Goal: Transaction & Acquisition: Obtain resource

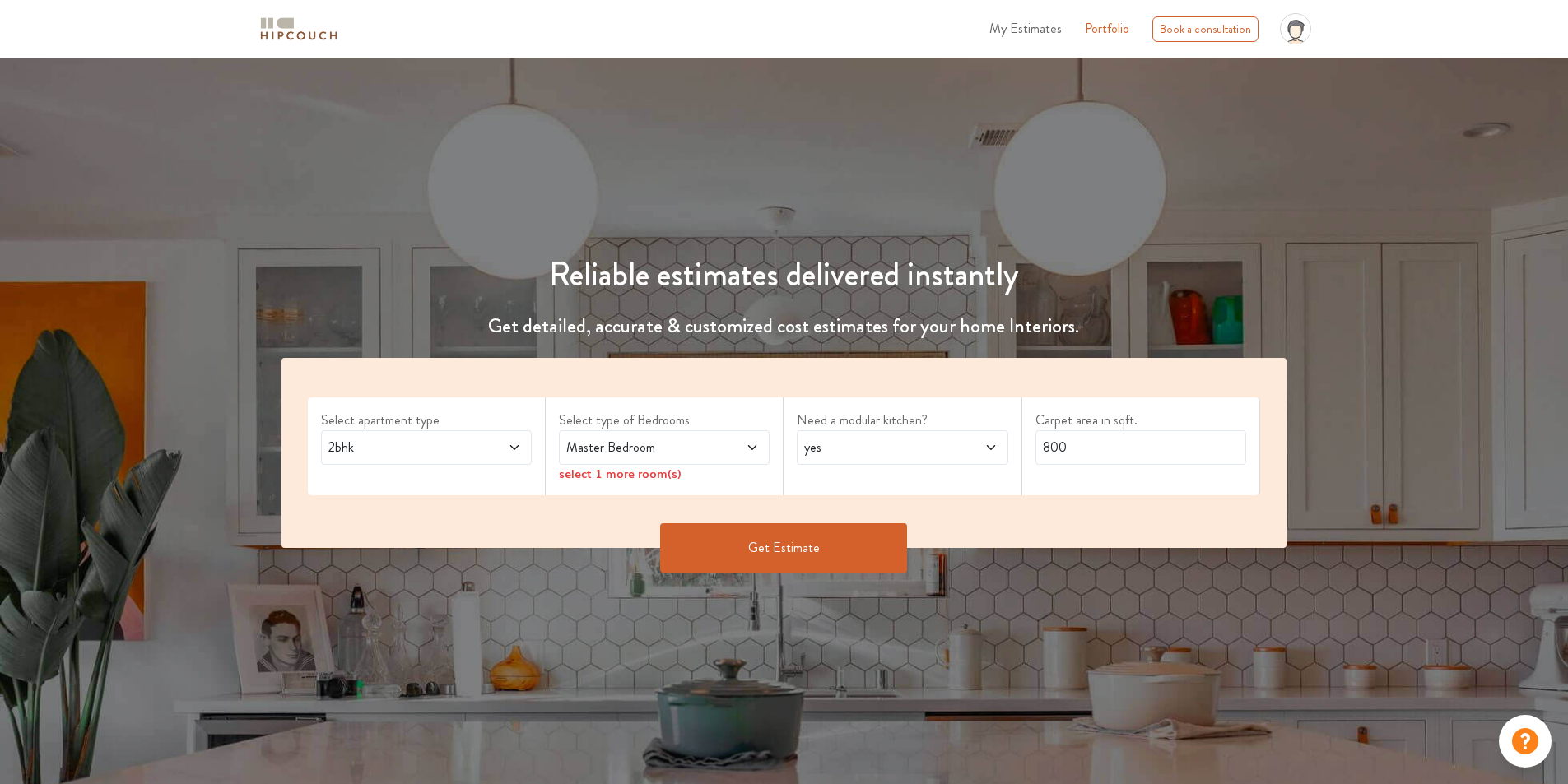
click at [508, 454] on icon at bounding box center [514, 448] width 13 height 13
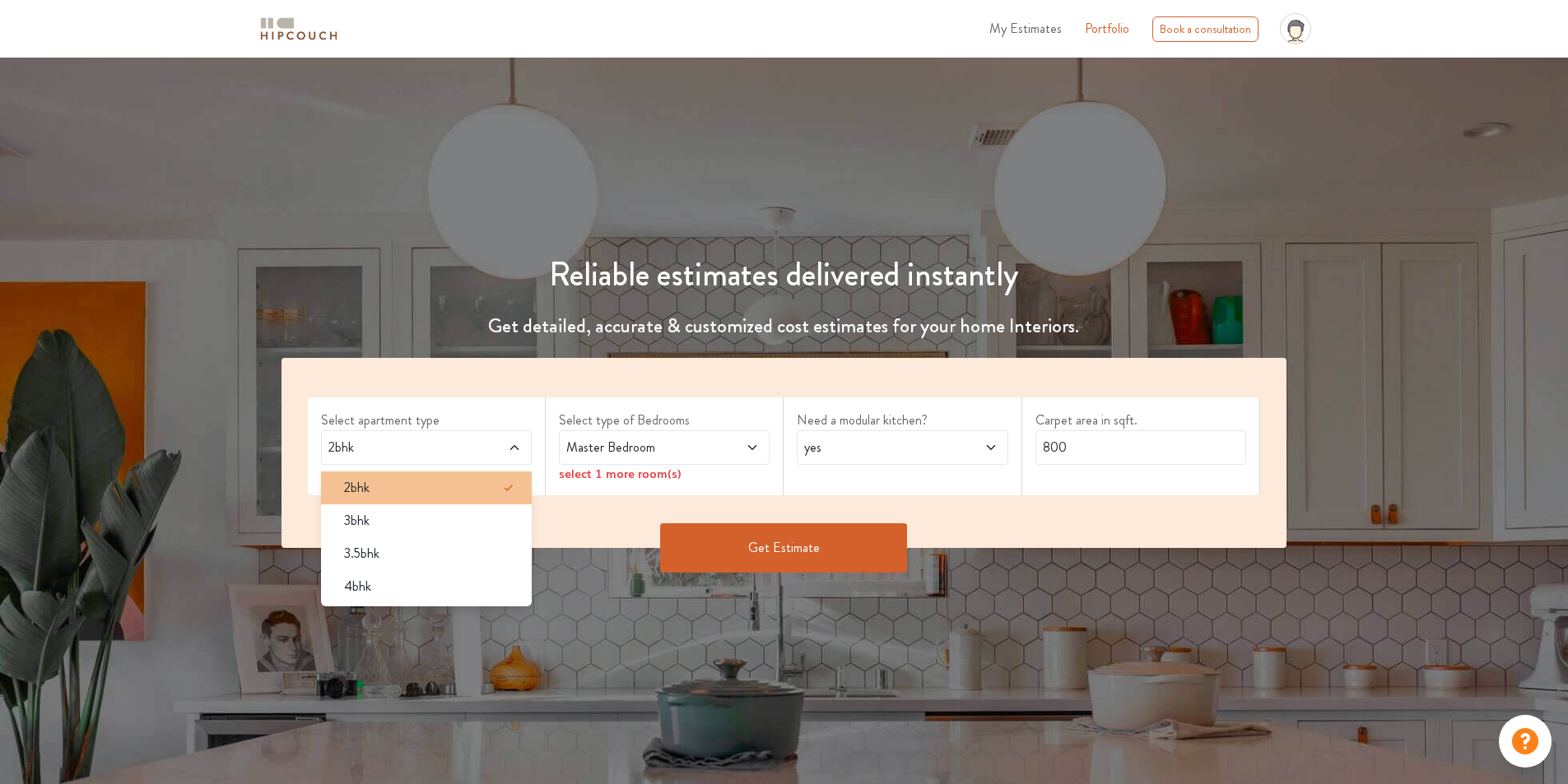
click at [404, 498] on div "2bhk" at bounding box center [430, 488] width 201 height 20
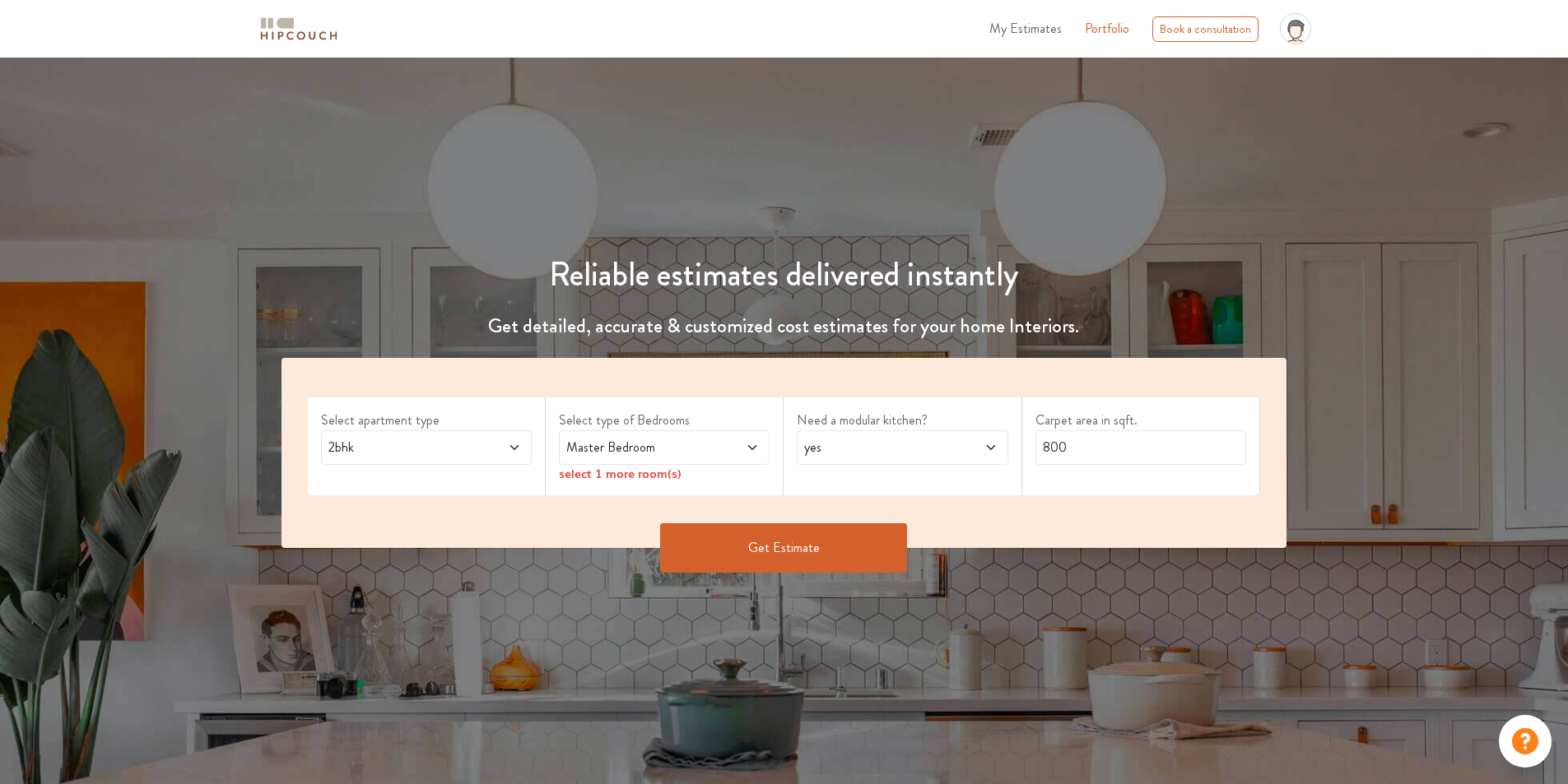
click at [701, 482] on div "select 1 more room(s)" at bounding box center [664, 473] width 211 height 18
click at [746, 454] on icon at bounding box center [753, 448] width 13 height 13
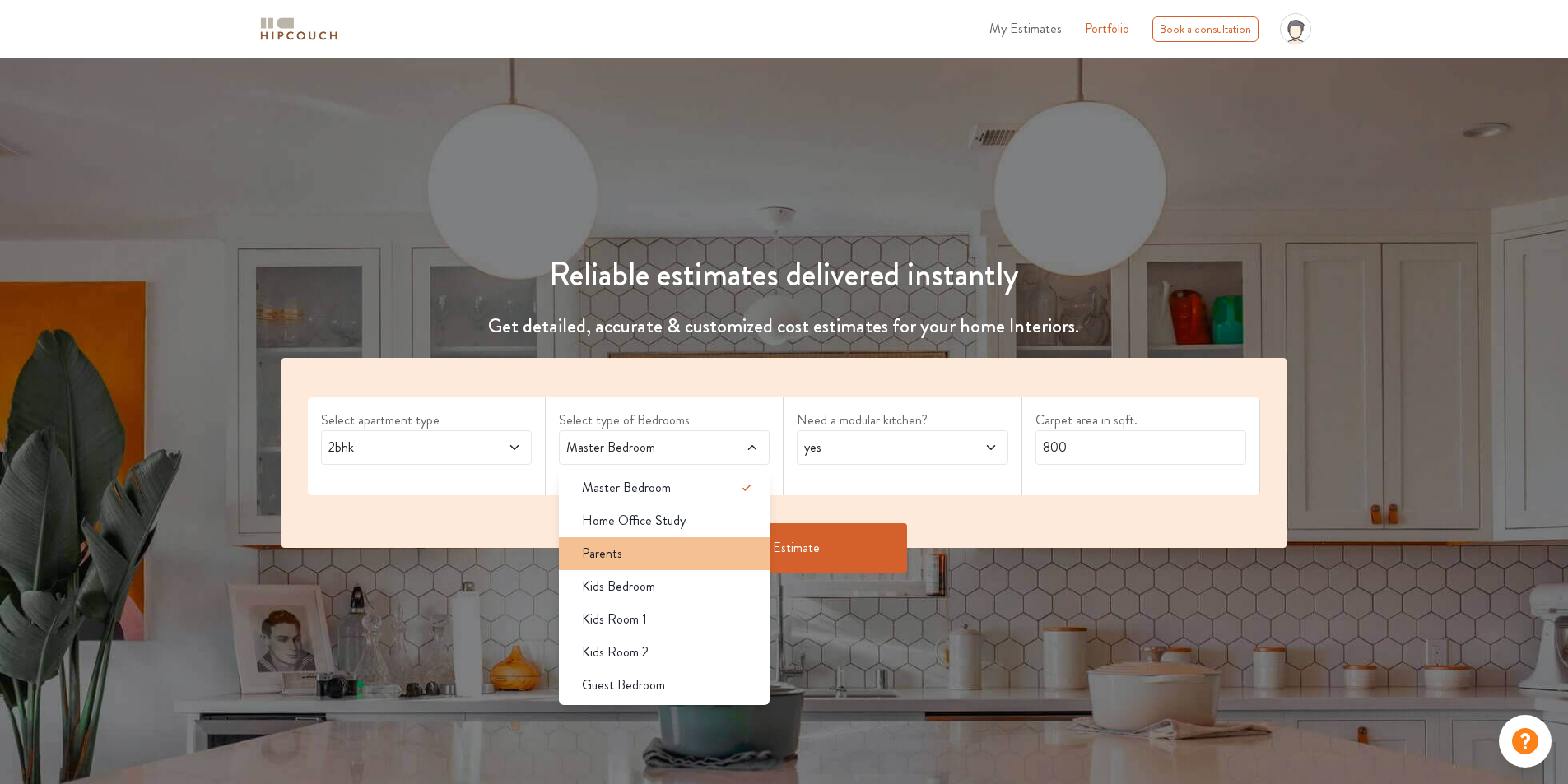
scroll to position [330, 0]
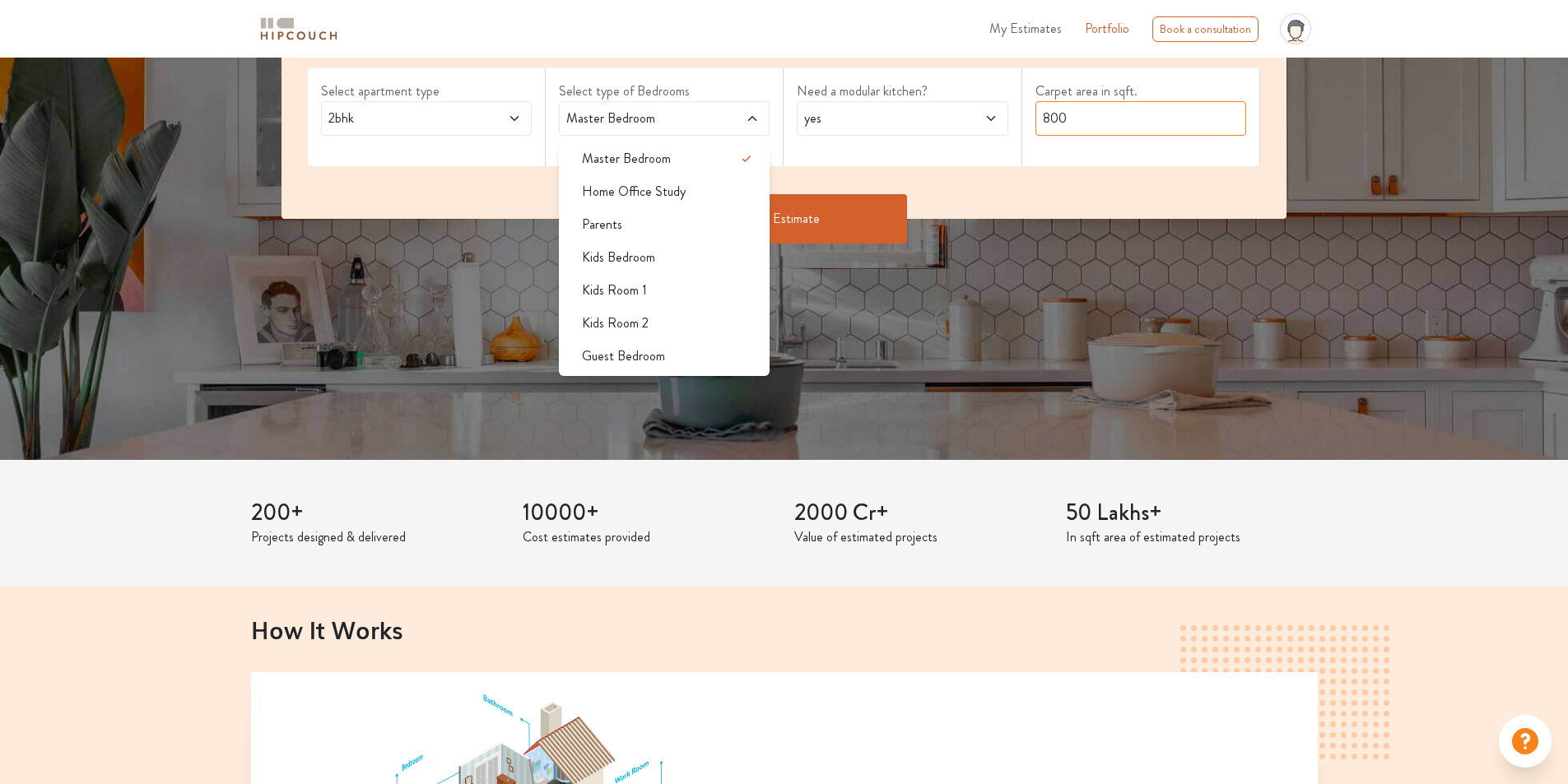
click at [1117, 136] on input "800" at bounding box center [1140, 118] width 211 height 34
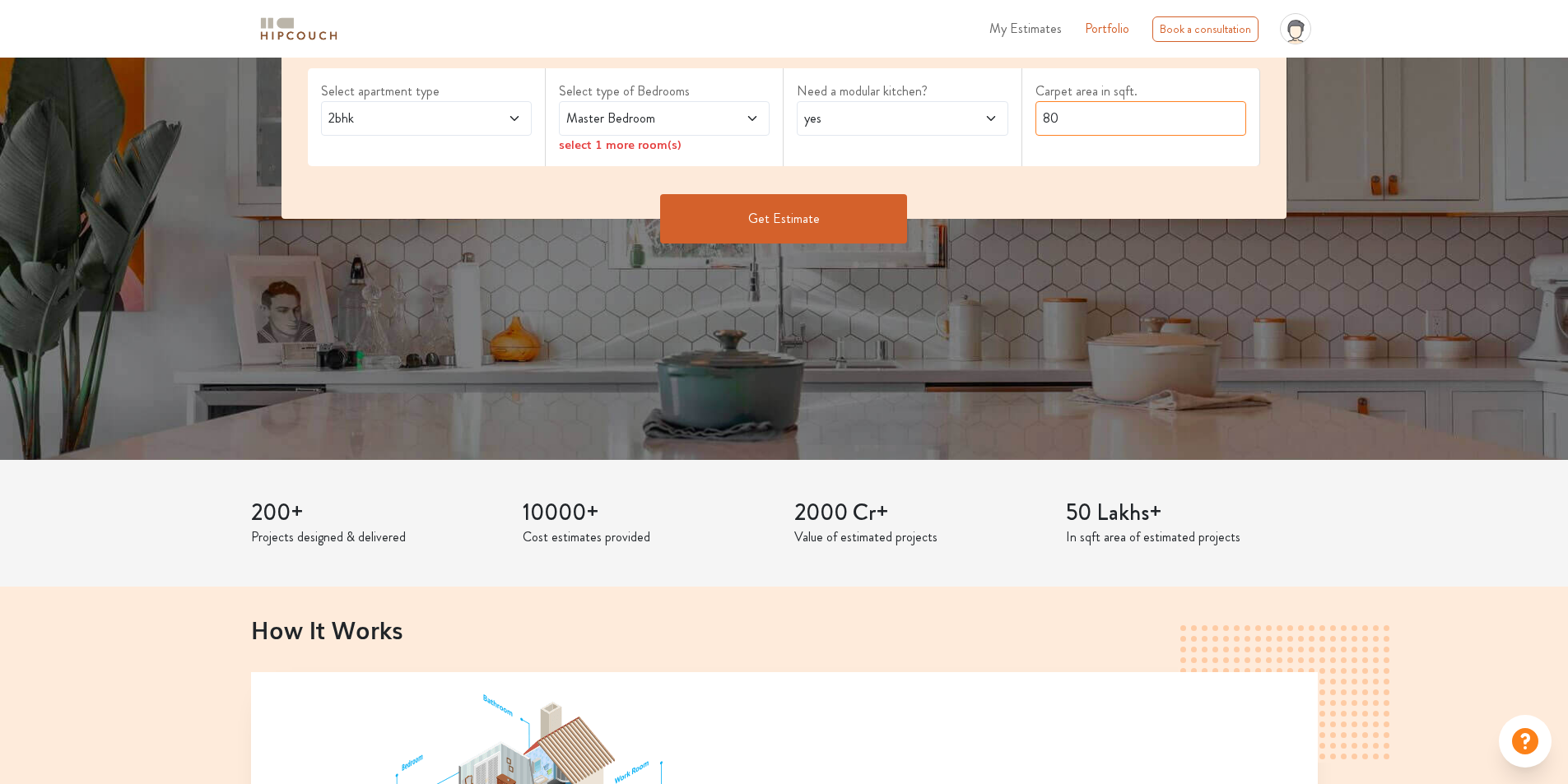
type input "8"
type input "490"
click at [746, 125] on icon at bounding box center [753, 118] width 13 height 13
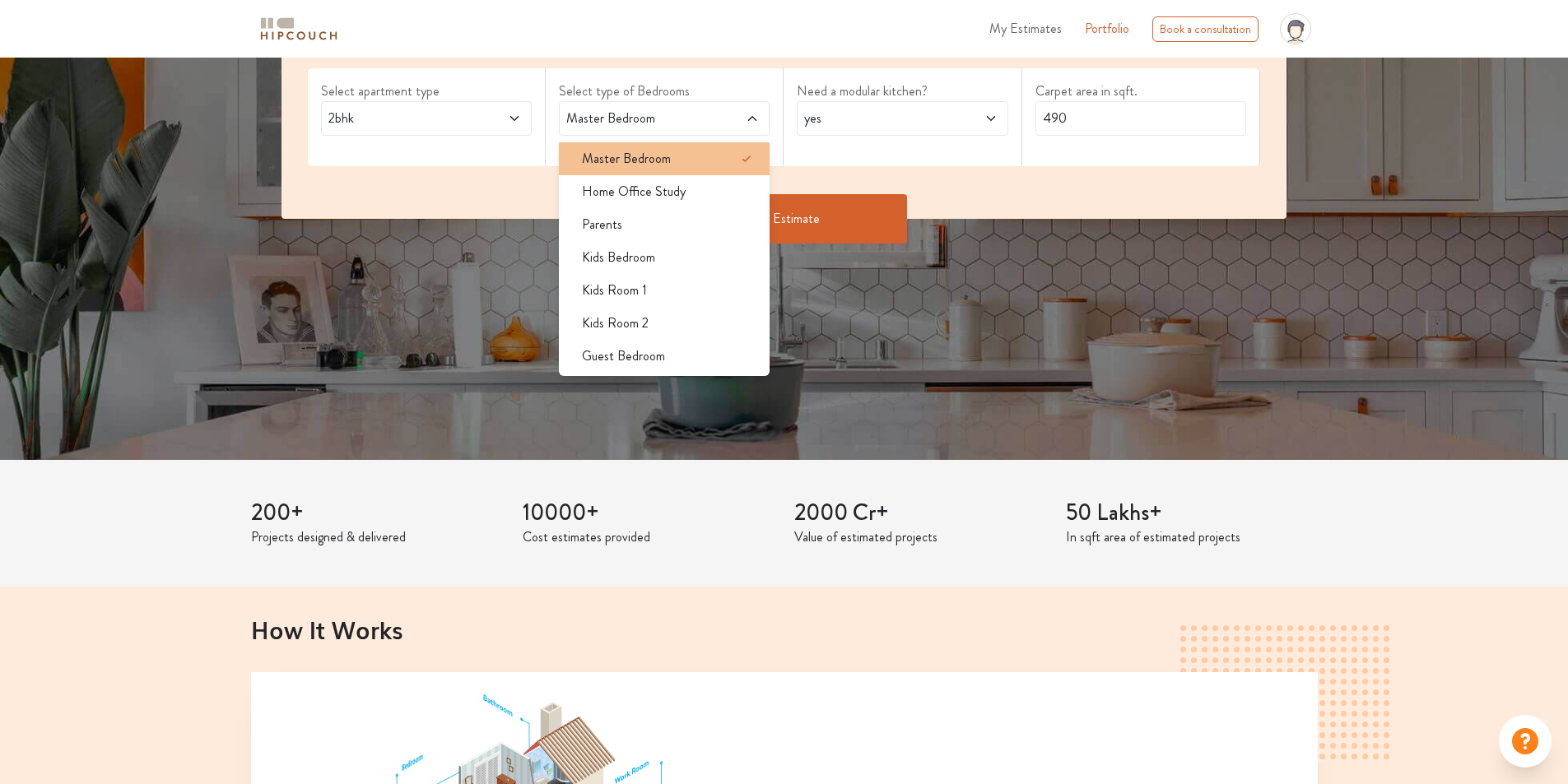
click at [671, 169] on span "Master Bedroom" at bounding box center [627, 159] width 89 height 20
click at [905, 166] on div "Need a modular kitchen? yes" at bounding box center [903, 117] width 238 height 98
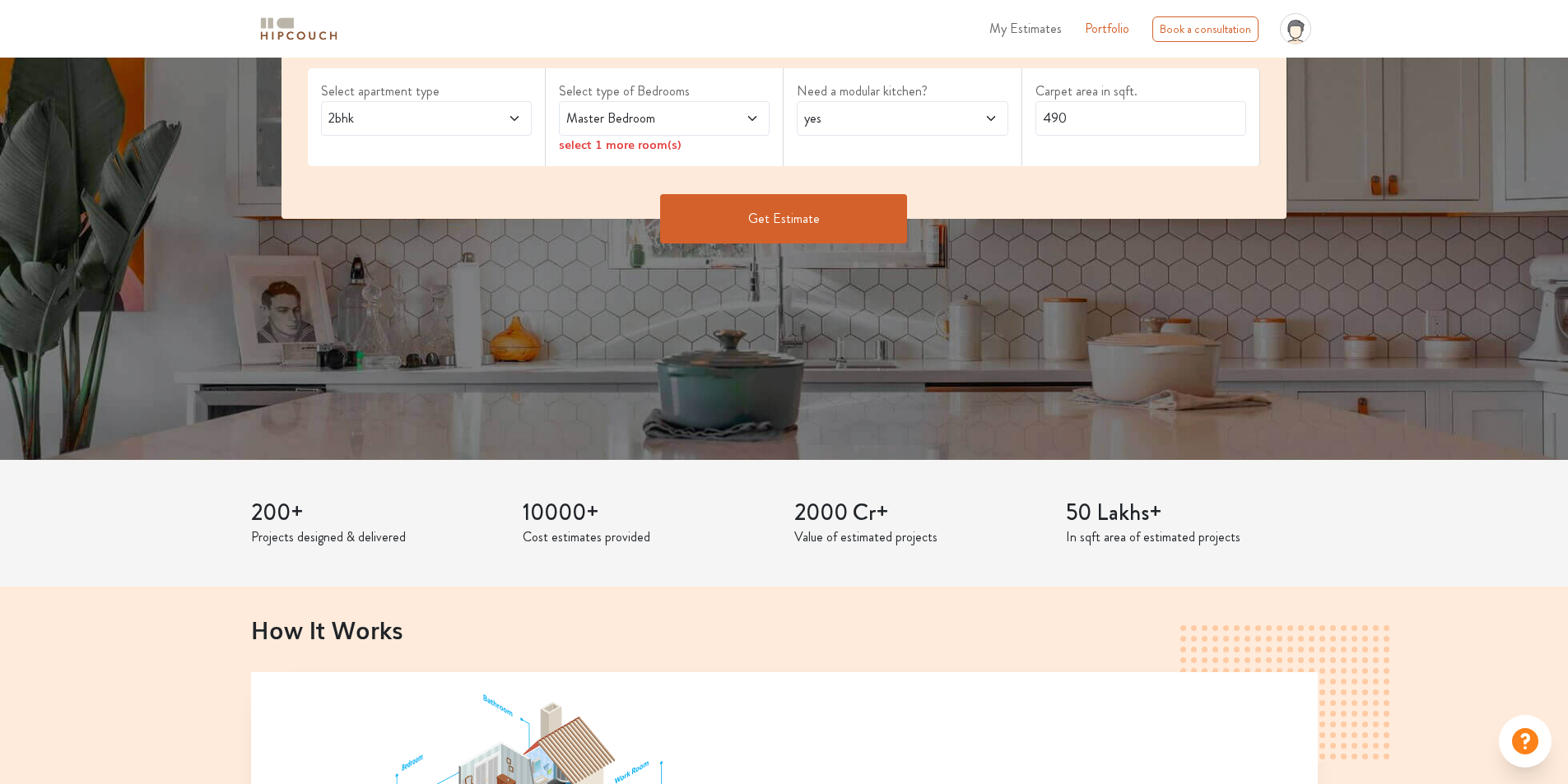
click at [820, 243] on button "Get Estimate" at bounding box center [784, 219] width 247 height 49
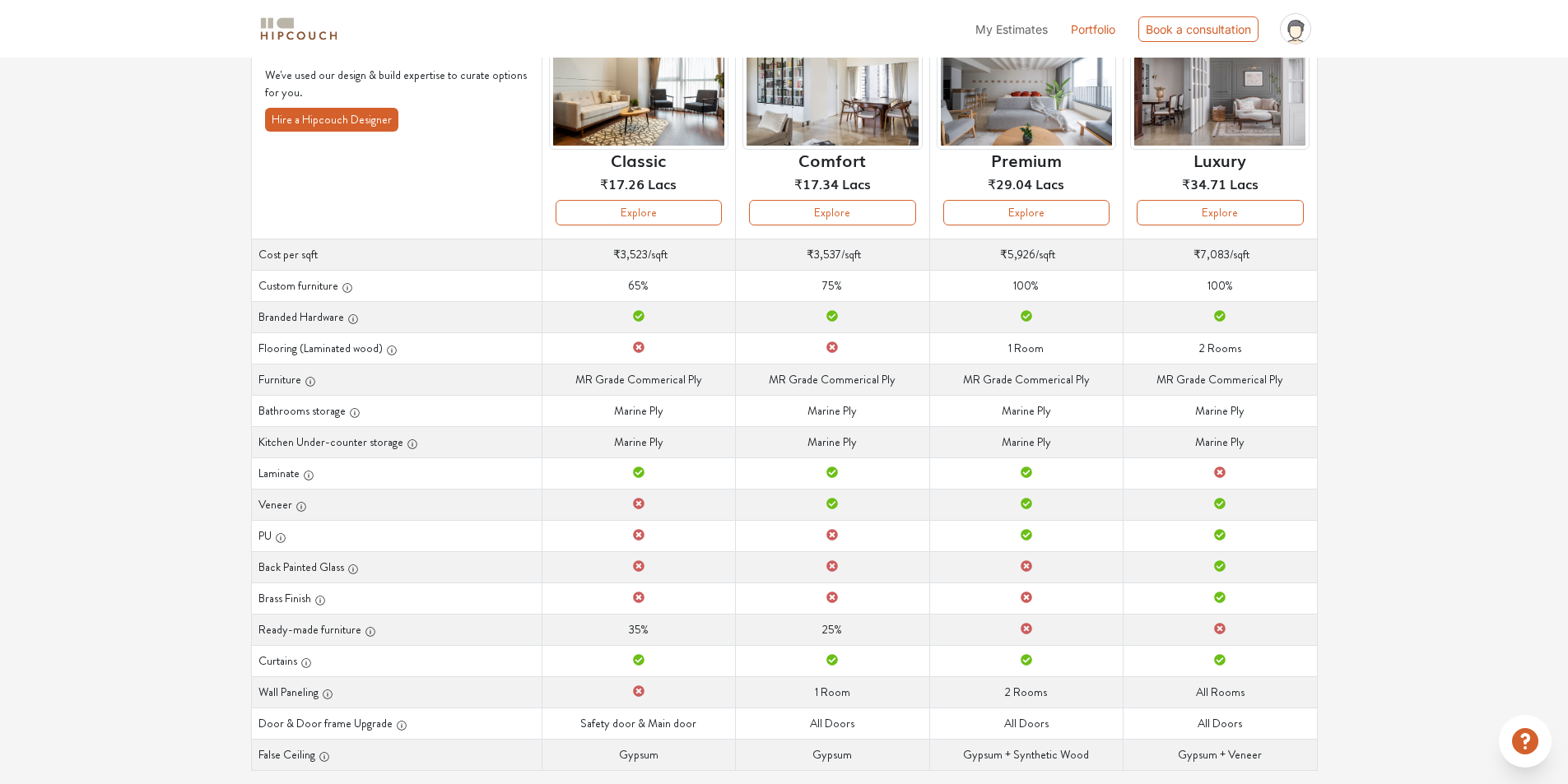
scroll to position [111, 0]
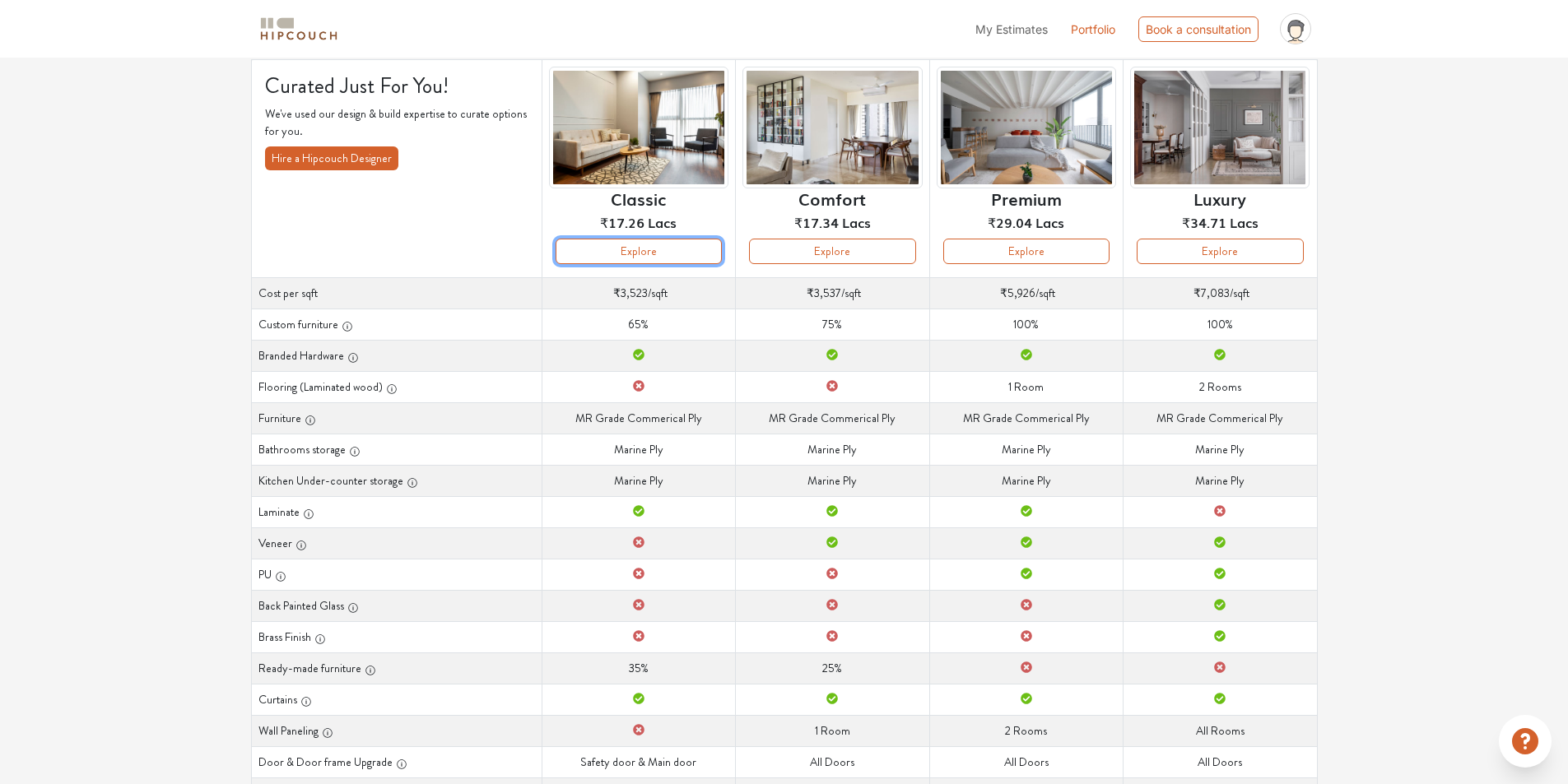
click at [669, 264] on button "Explore" at bounding box center [638, 252] width 166 height 25
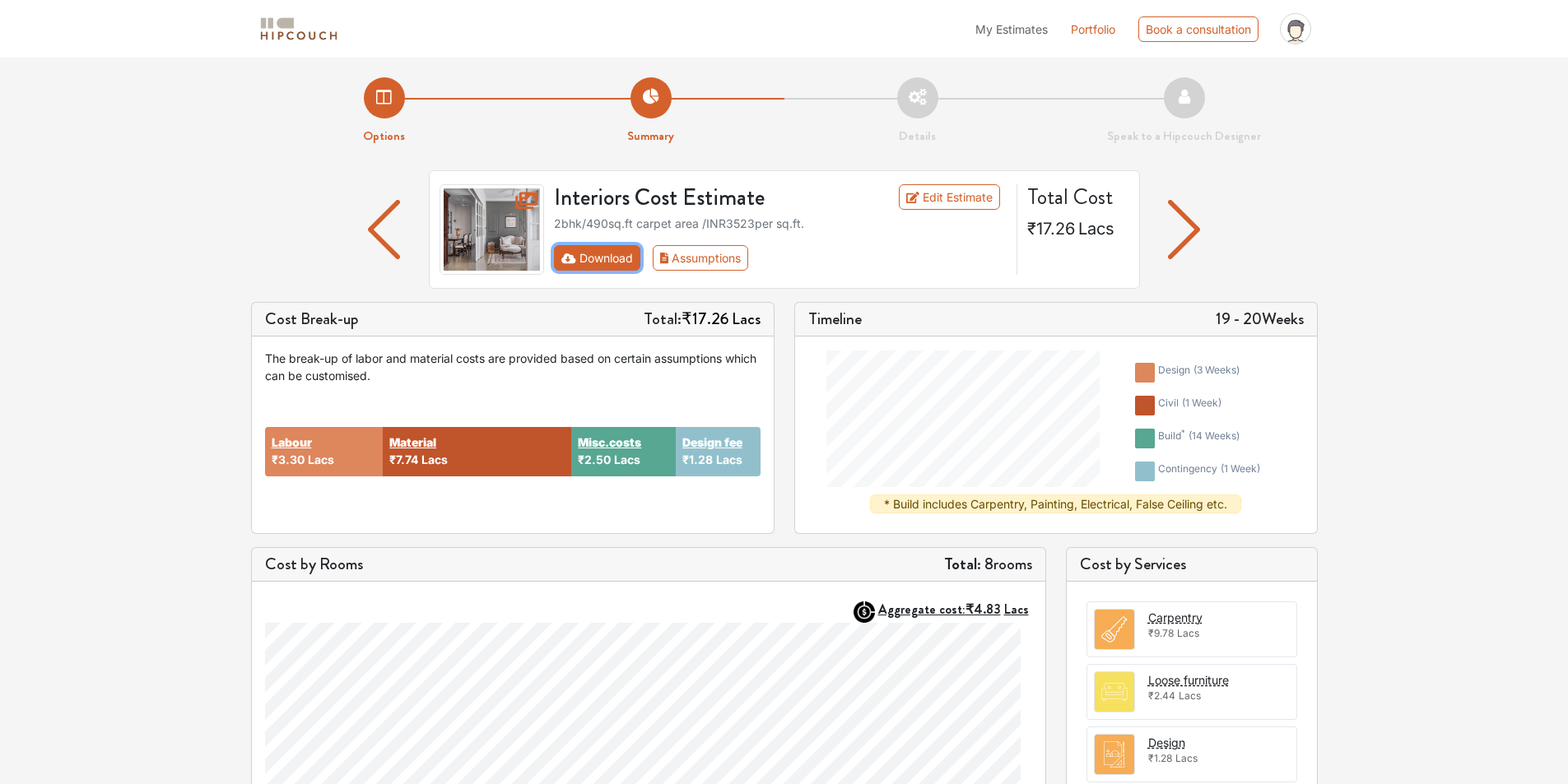
click at [631, 271] on button "Download" at bounding box center [596, 257] width 86 height 25
click at [1186, 256] on img "button" at bounding box center [1184, 229] width 32 height 60
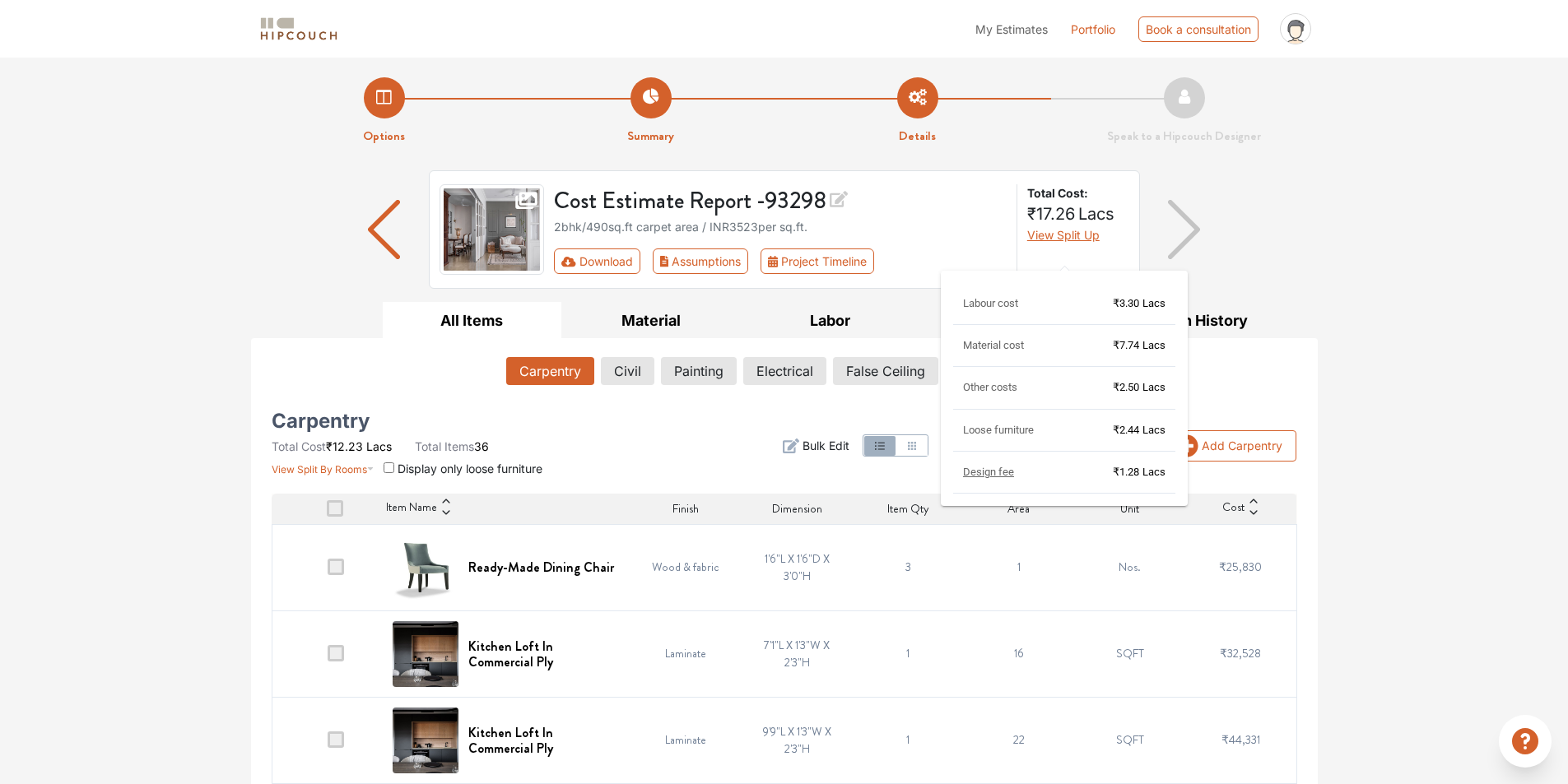
click at [1065, 241] on span "View Split Up" at bounding box center [1064, 235] width 72 height 14
click at [1055, 241] on span "View Split Up" at bounding box center [1064, 235] width 72 height 14
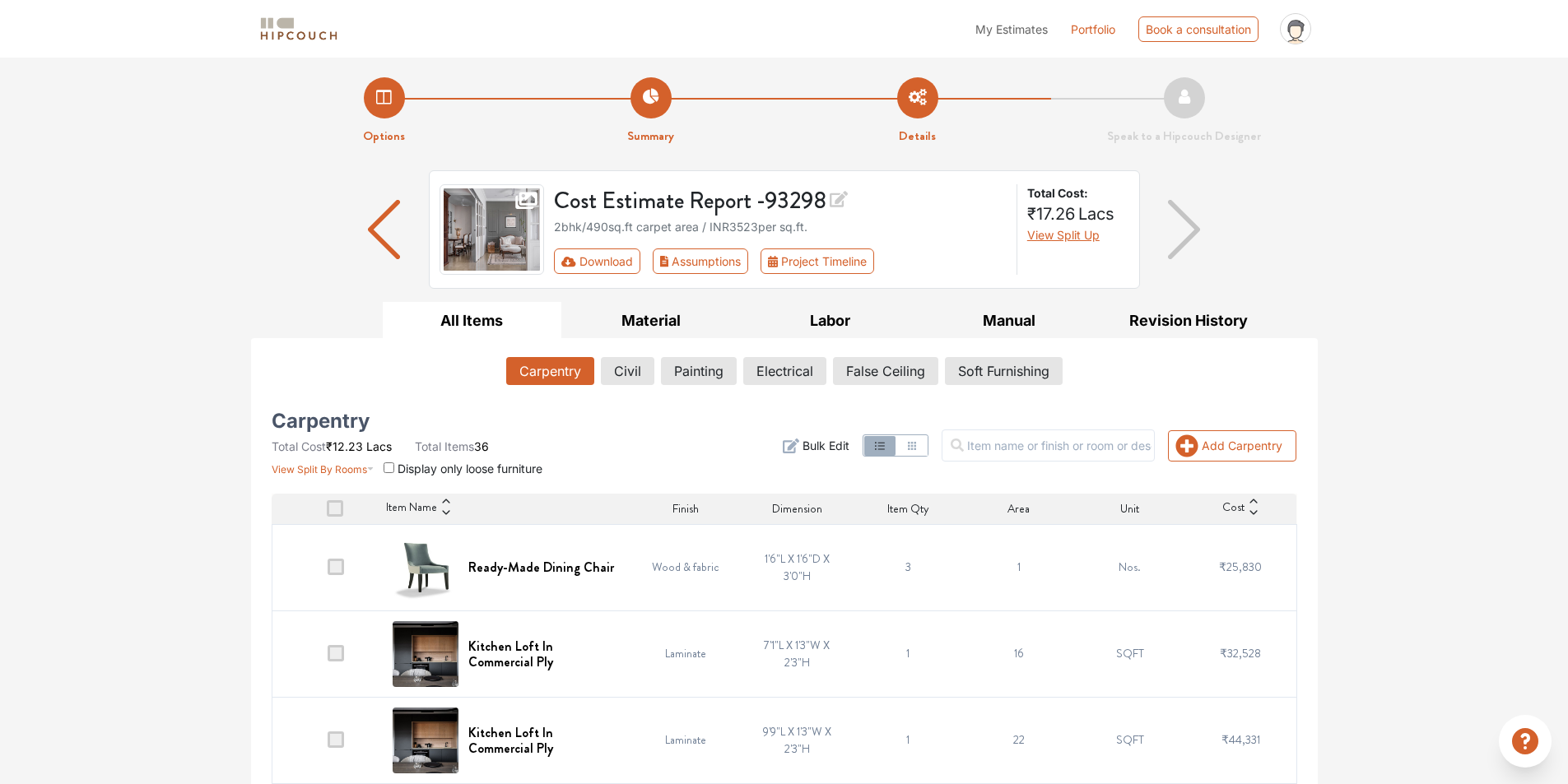
click at [1184, 257] on img "button" at bounding box center [1184, 229] width 32 height 60
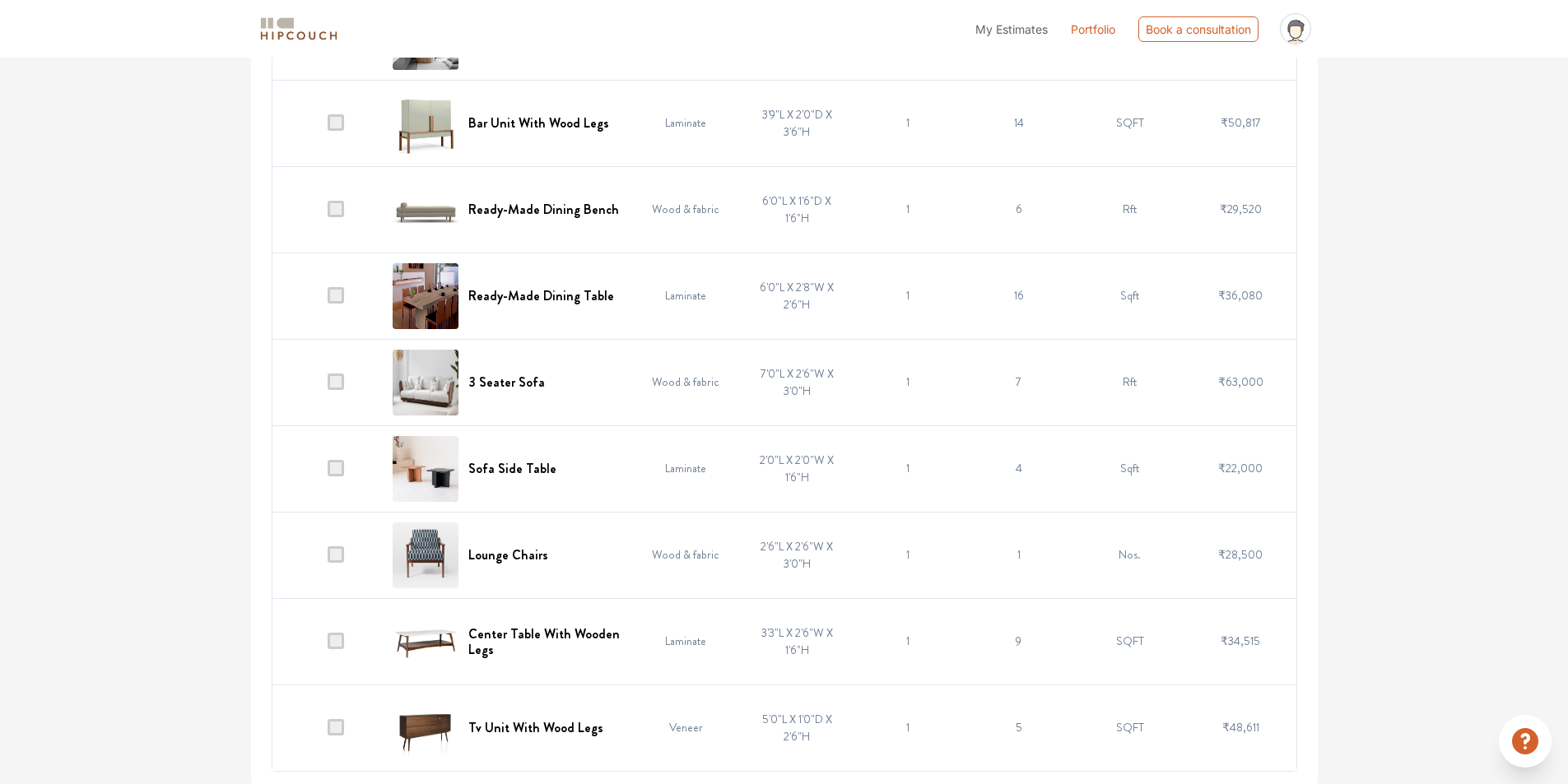
scroll to position [3694, 0]
click at [337, 633] on span at bounding box center [336, 641] width 17 height 17
click at [328, 645] on input "checkbox" at bounding box center [328, 645] width 0 height 0
click at [338, 563] on span at bounding box center [336, 555] width 17 height 17
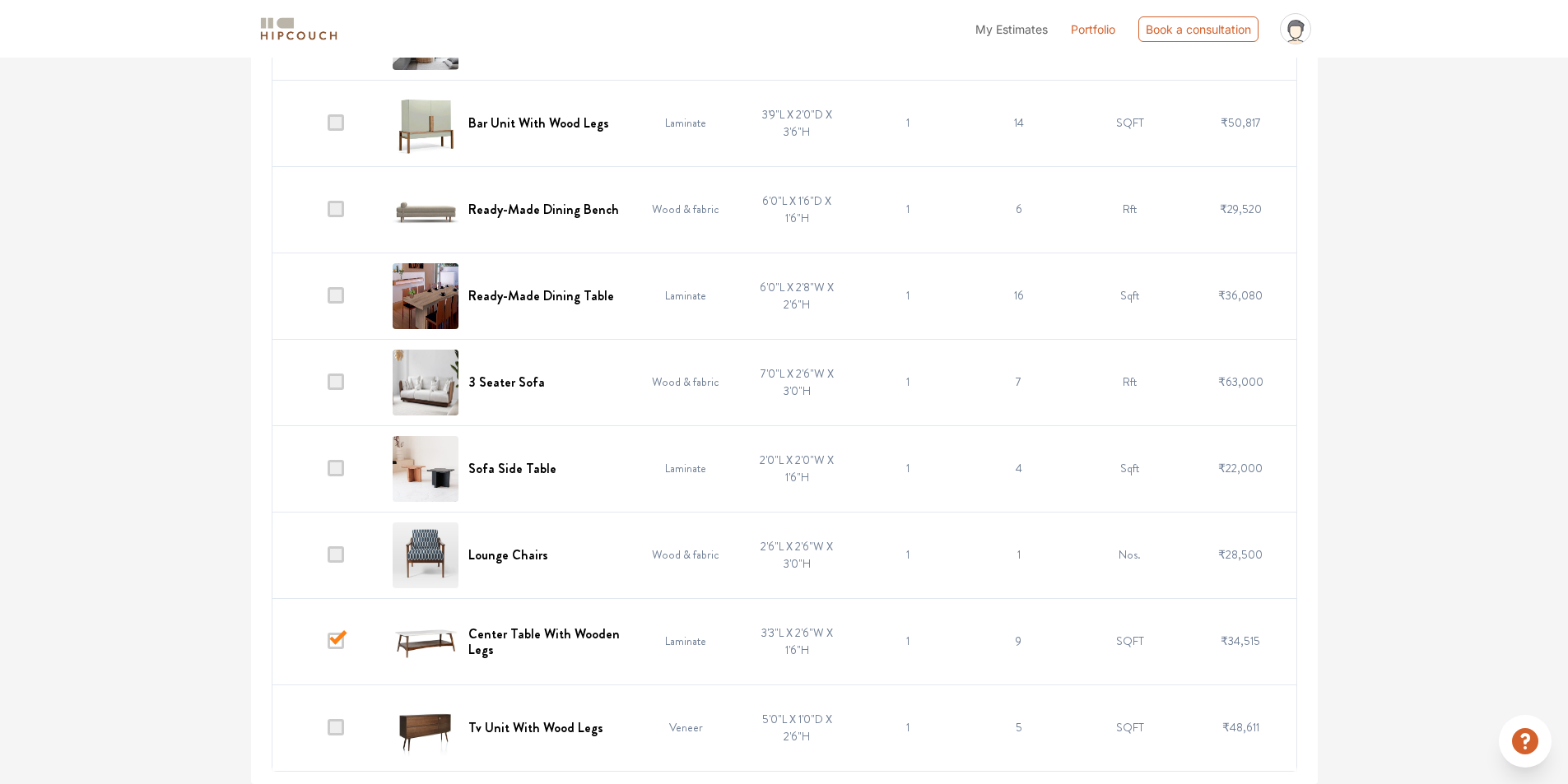
click at [328, 558] on input "checkbox" at bounding box center [328, 558] width 0 height 0
click at [344, 476] on span at bounding box center [336, 469] width 17 height 17
click at [328, 472] on input "checkbox" at bounding box center [328, 472] width 0 height 0
click at [339, 390] on span at bounding box center [336, 382] width 17 height 17
click at [328, 386] on input "checkbox" at bounding box center [328, 386] width 0 height 0
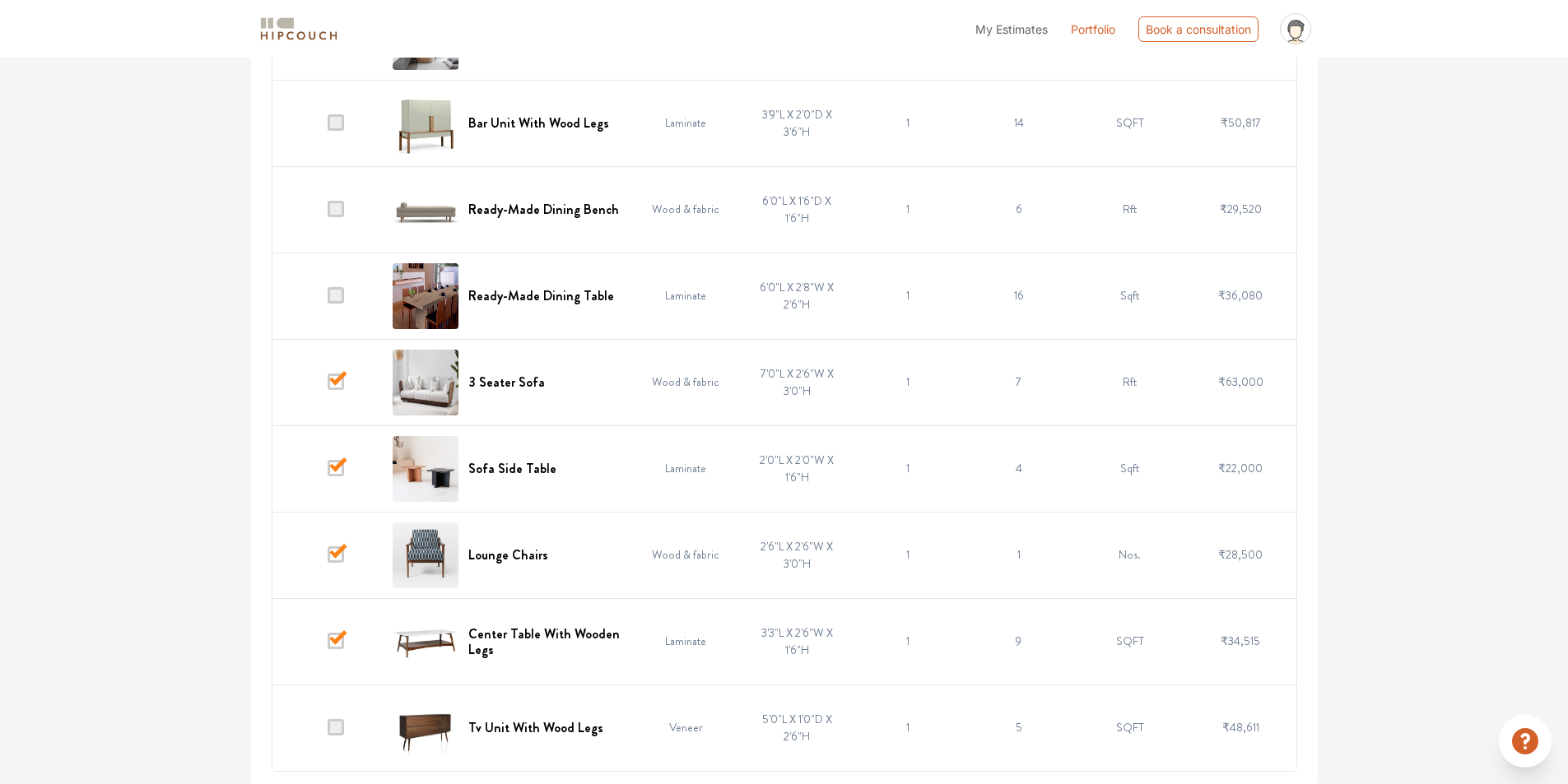
scroll to position [3365, 0]
click at [341, 304] on span at bounding box center [336, 295] width 17 height 17
click at [328, 299] on input "checkbox" at bounding box center [328, 299] width 0 height 0
click at [337, 217] on span at bounding box center [336, 209] width 17 height 17
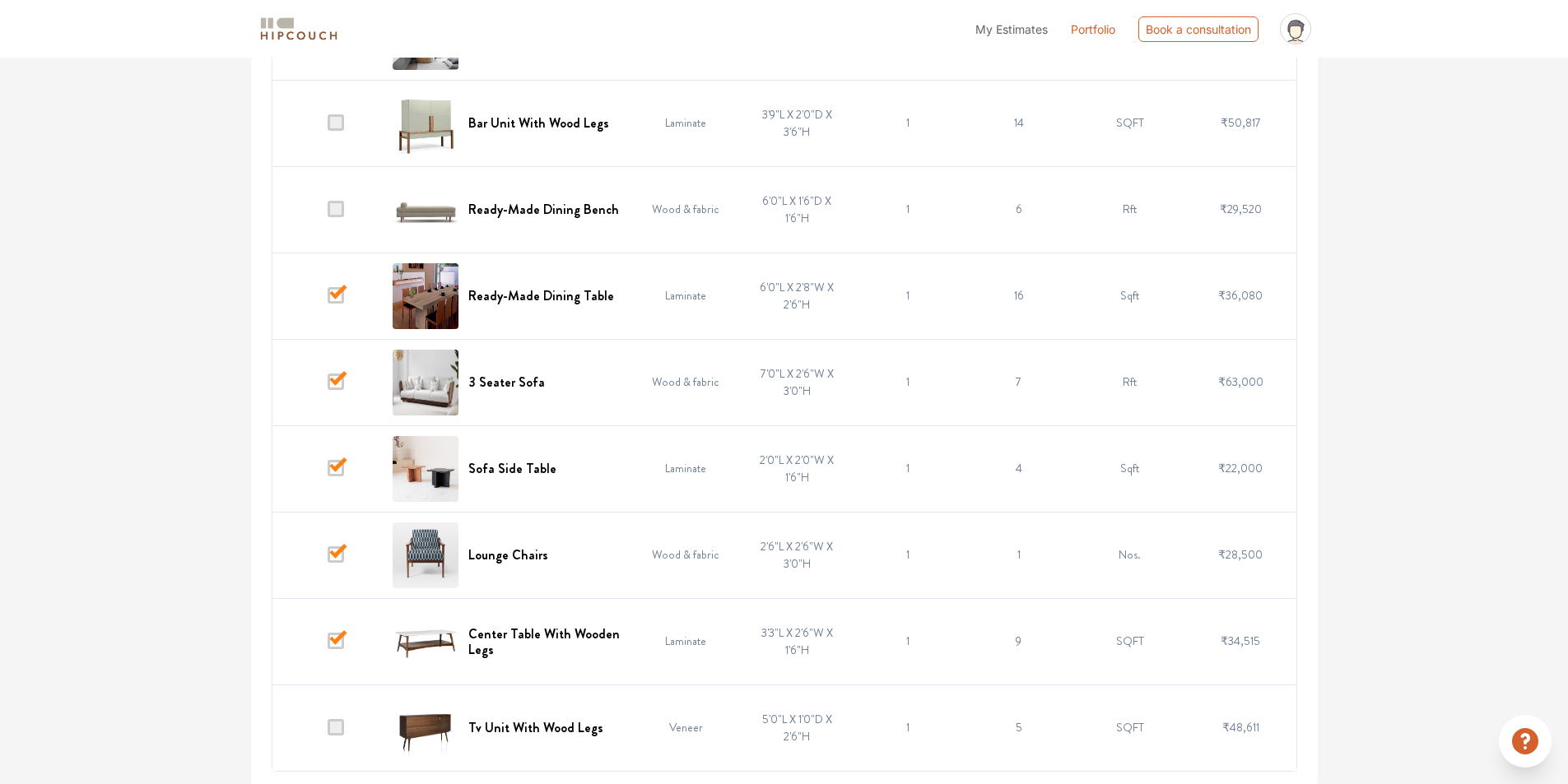
click at [328, 213] on input "checkbox" at bounding box center [328, 213] width 0 height 0
click at [340, 44] on span at bounding box center [336, 36] width 17 height 17
click at [328, 40] on input "checkbox" at bounding box center [328, 40] width 0 height 0
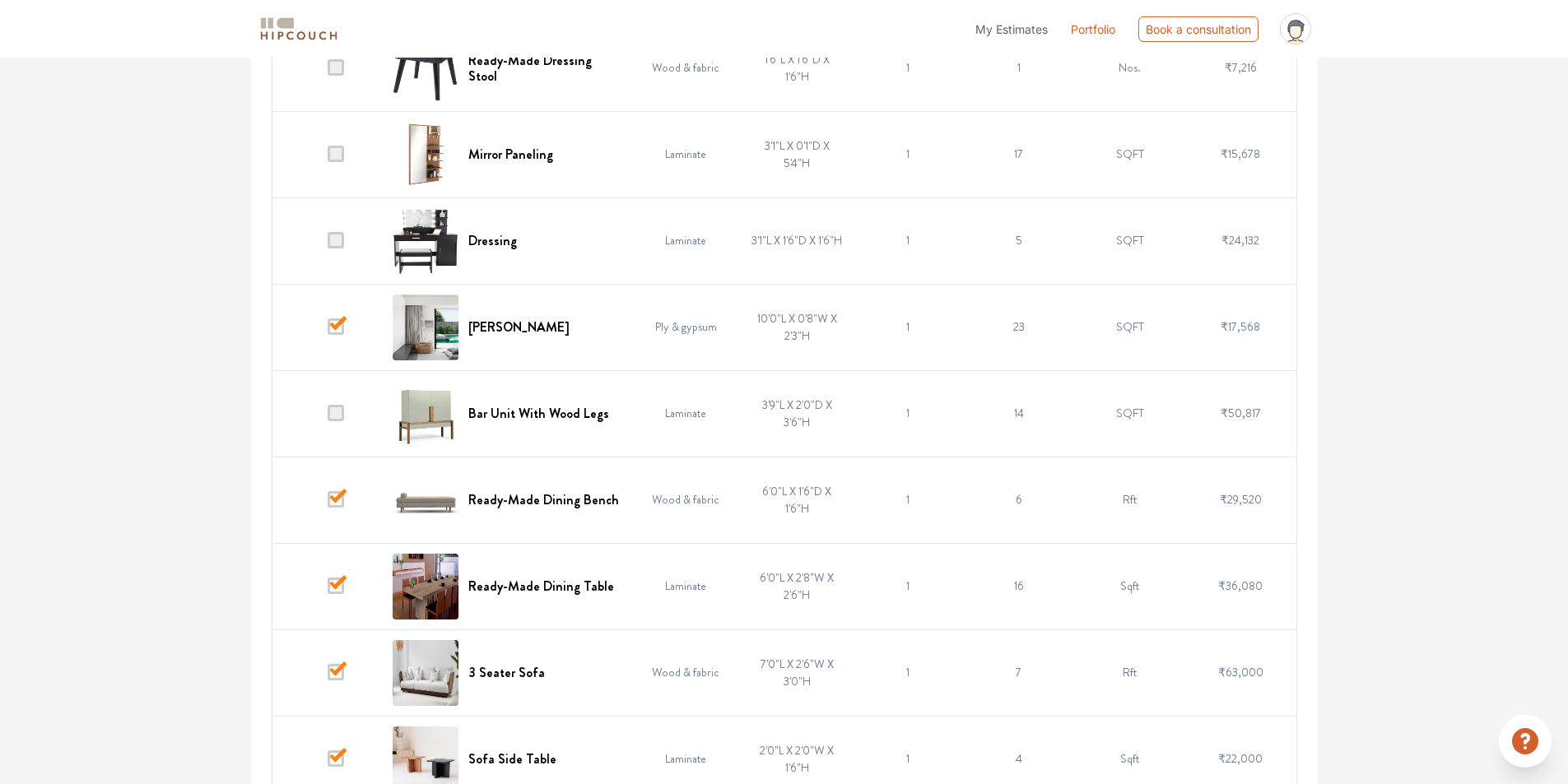
scroll to position [2542, 0]
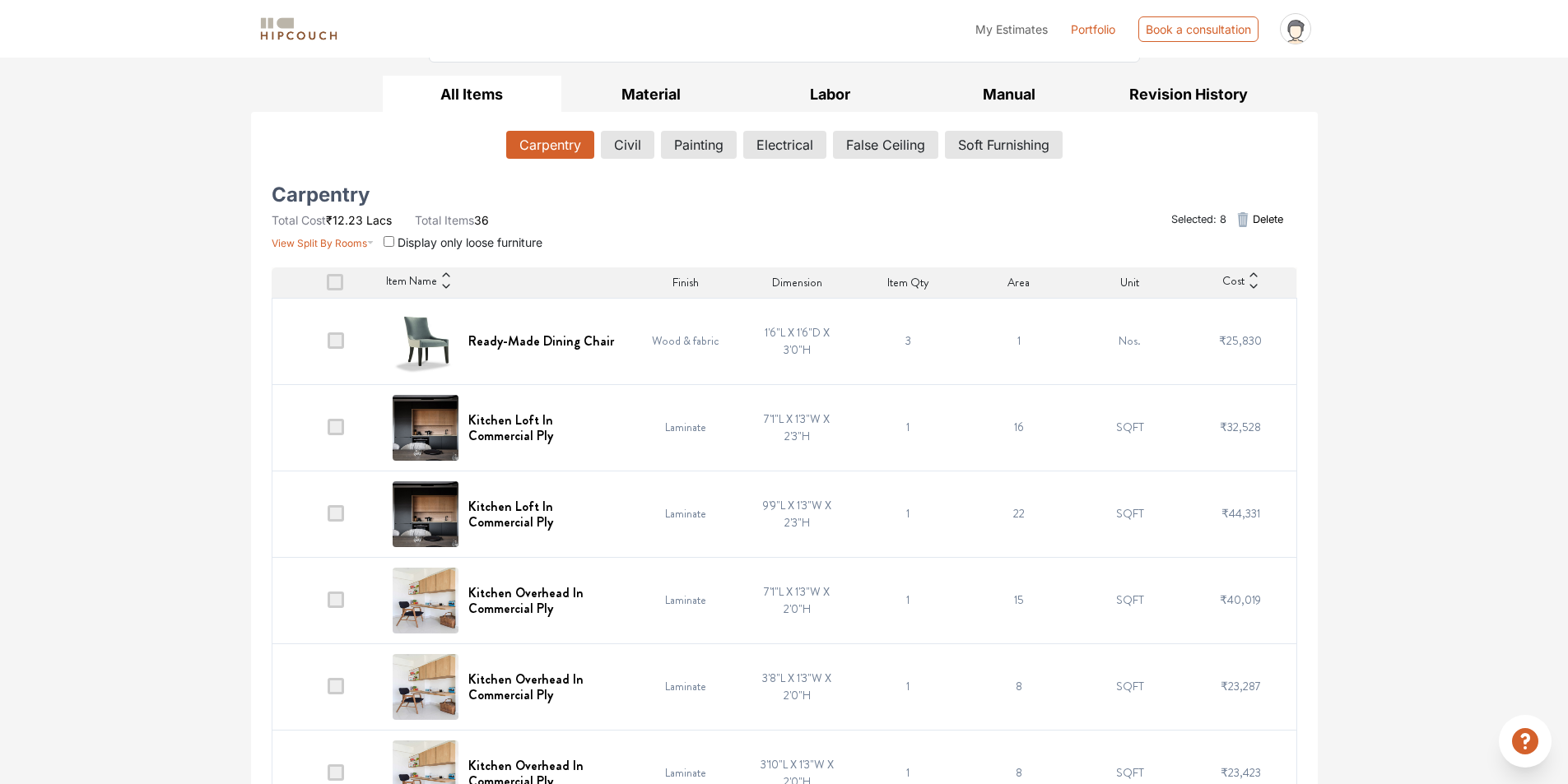
scroll to position [403, 0]
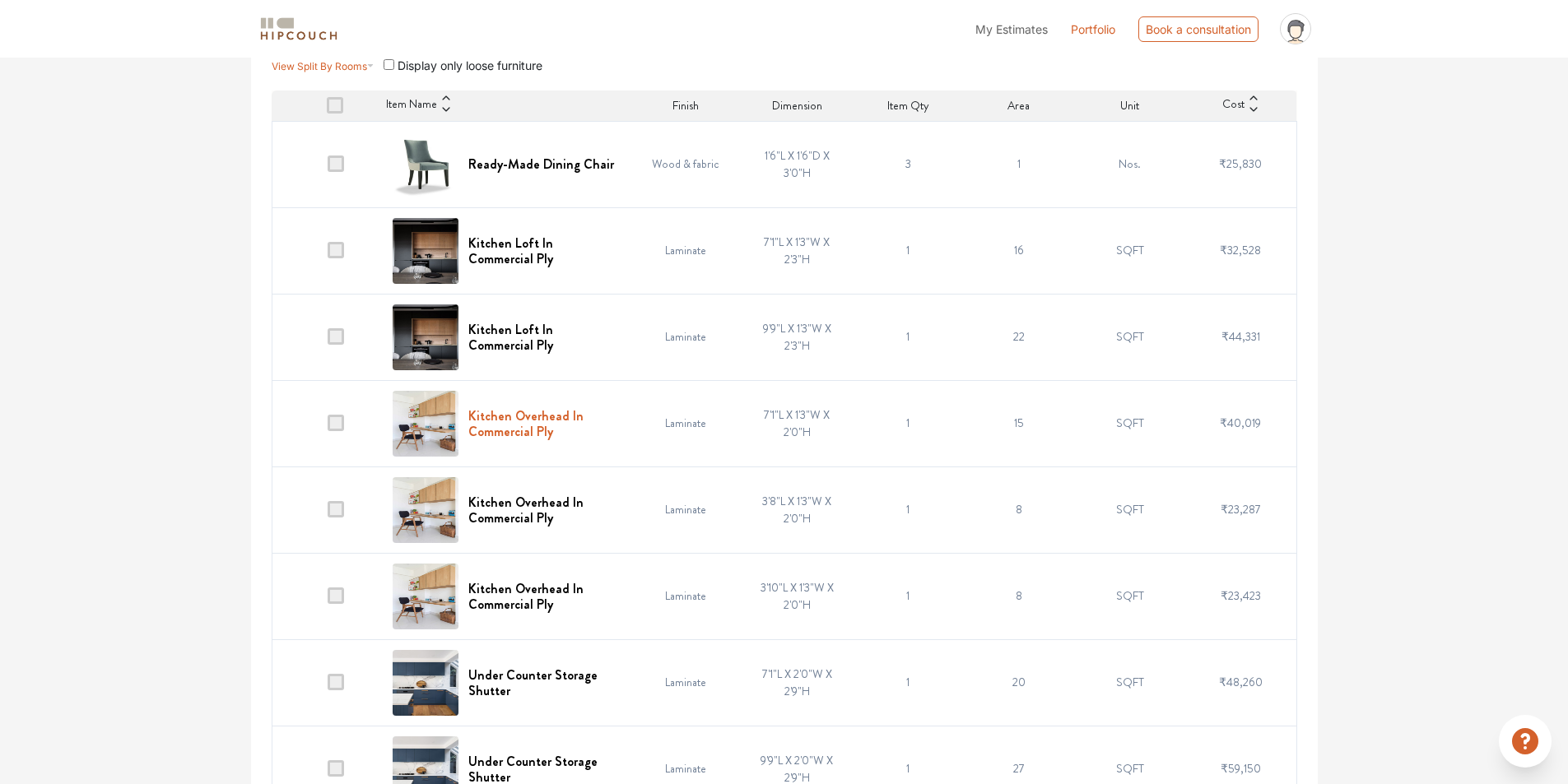
click at [530, 439] on h6 "Kitchen Overhead In Commercial Ply" at bounding box center [544, 423] width 153 height 31
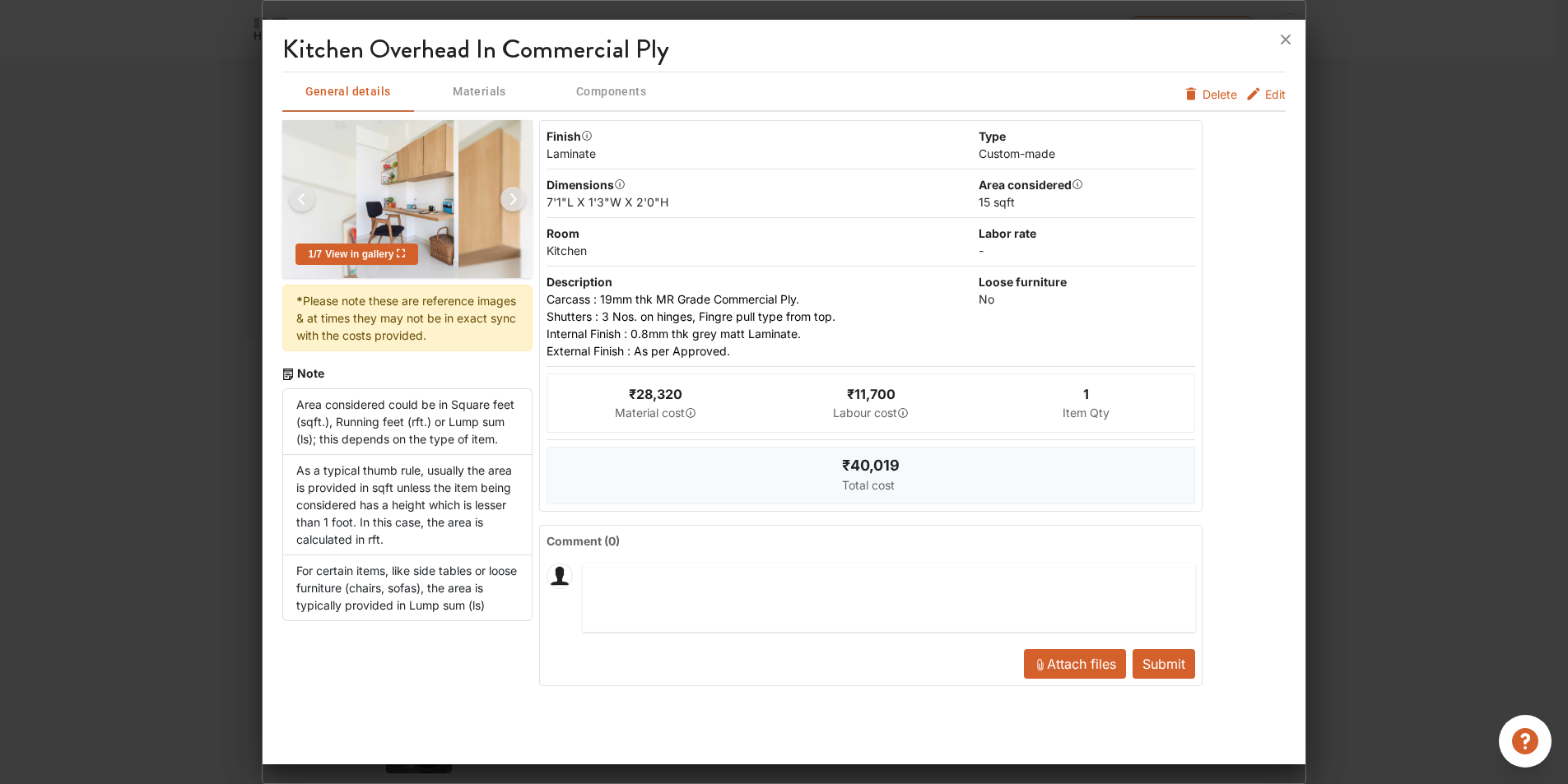
scroll to position [0, 0]
click at [1276, 43] on icon at bounding box center [1285, 39] width 26 height 26
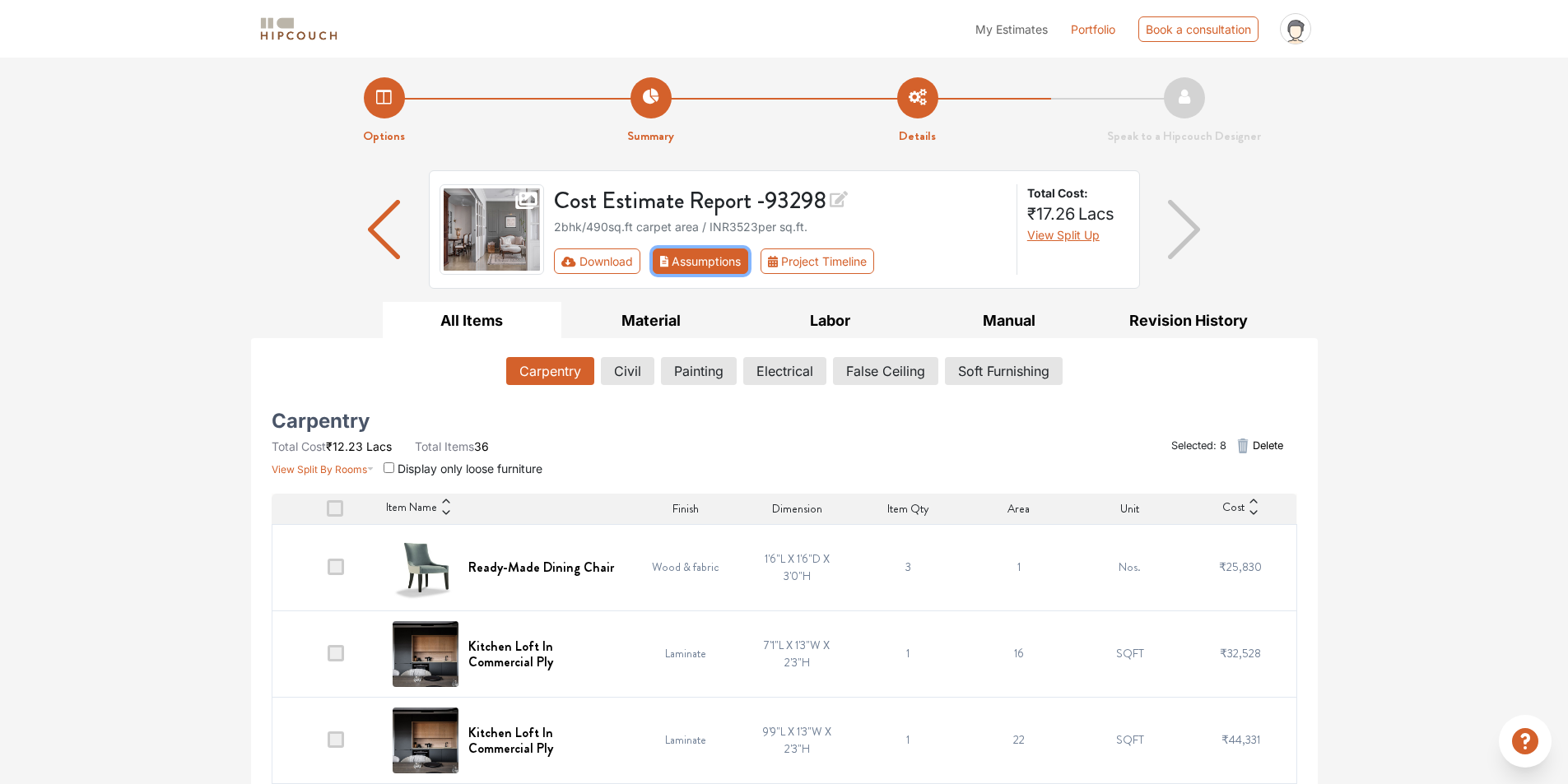
click at [707, 274] on button "Assumptions" at bounding box center [701, 261] width 96 height 25
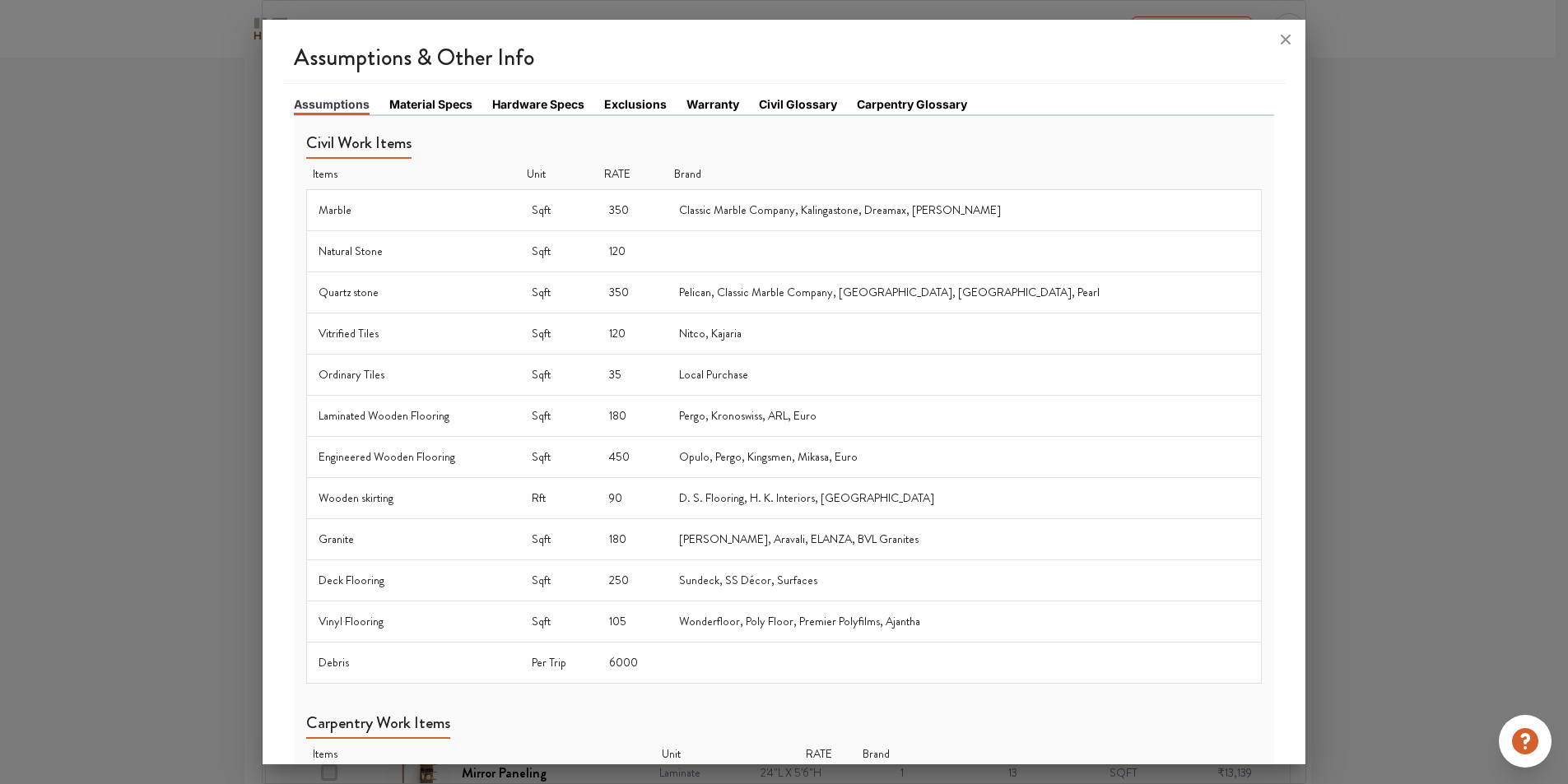
click at [446, 103] on link "Material Specs" at bounding box center [430, 104] width 83 height 18
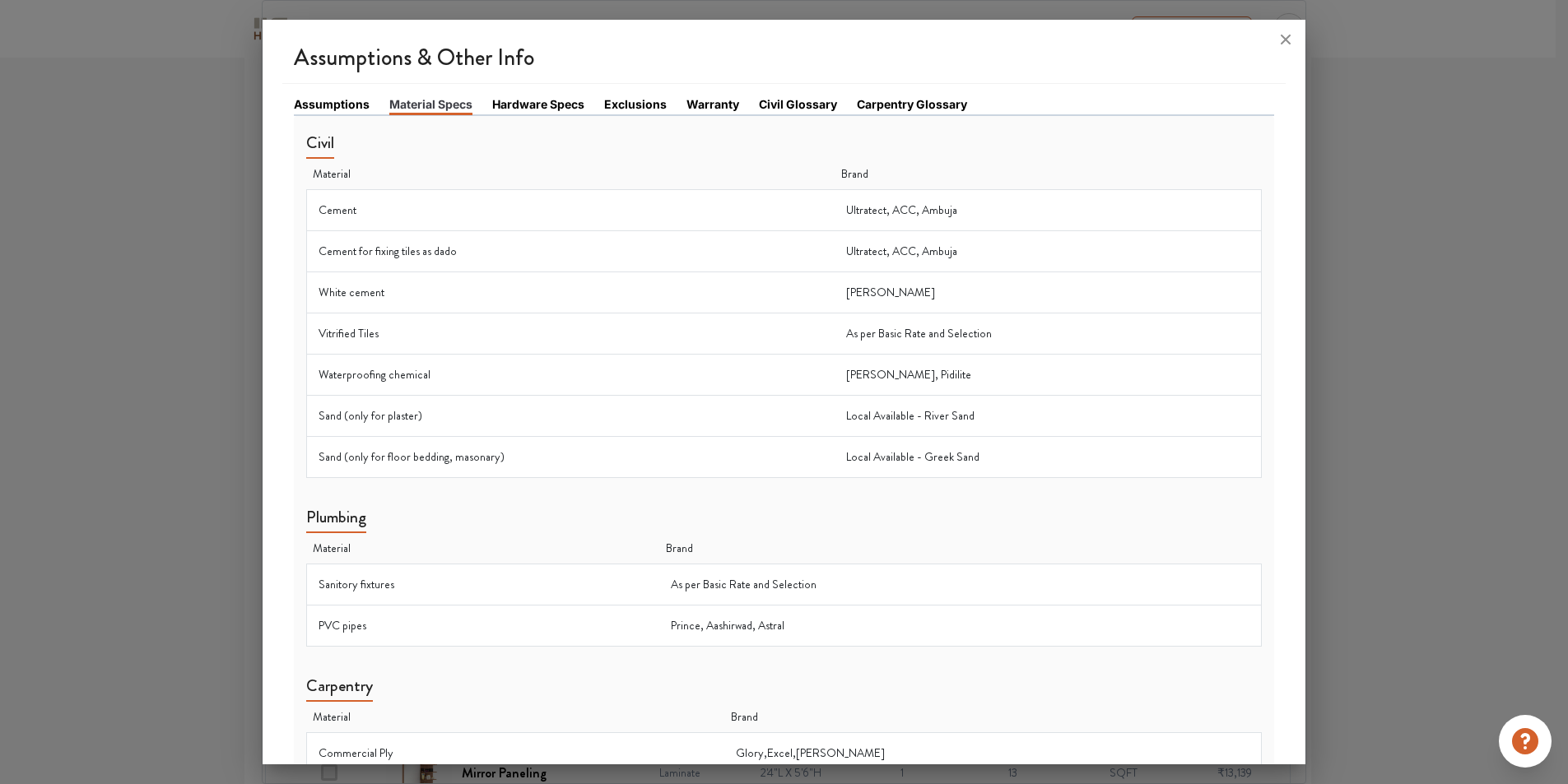
click at [553, 108] on link "Hardware Specs" at bounding box center [539, 104] width 92 height 18
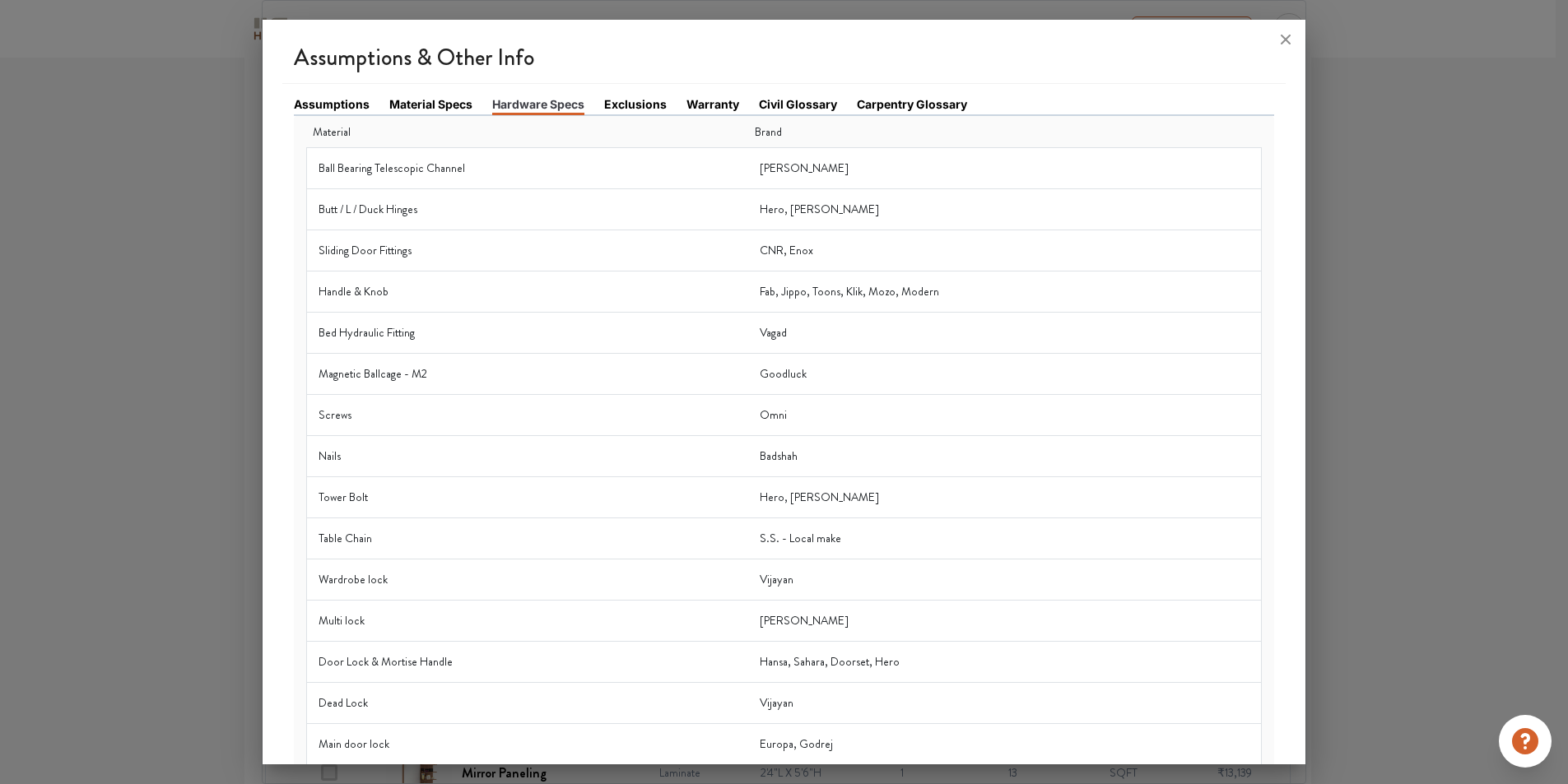
click at [658, 109] on link "Exclusions" at bounding box center [635, 104] width 63 height 18
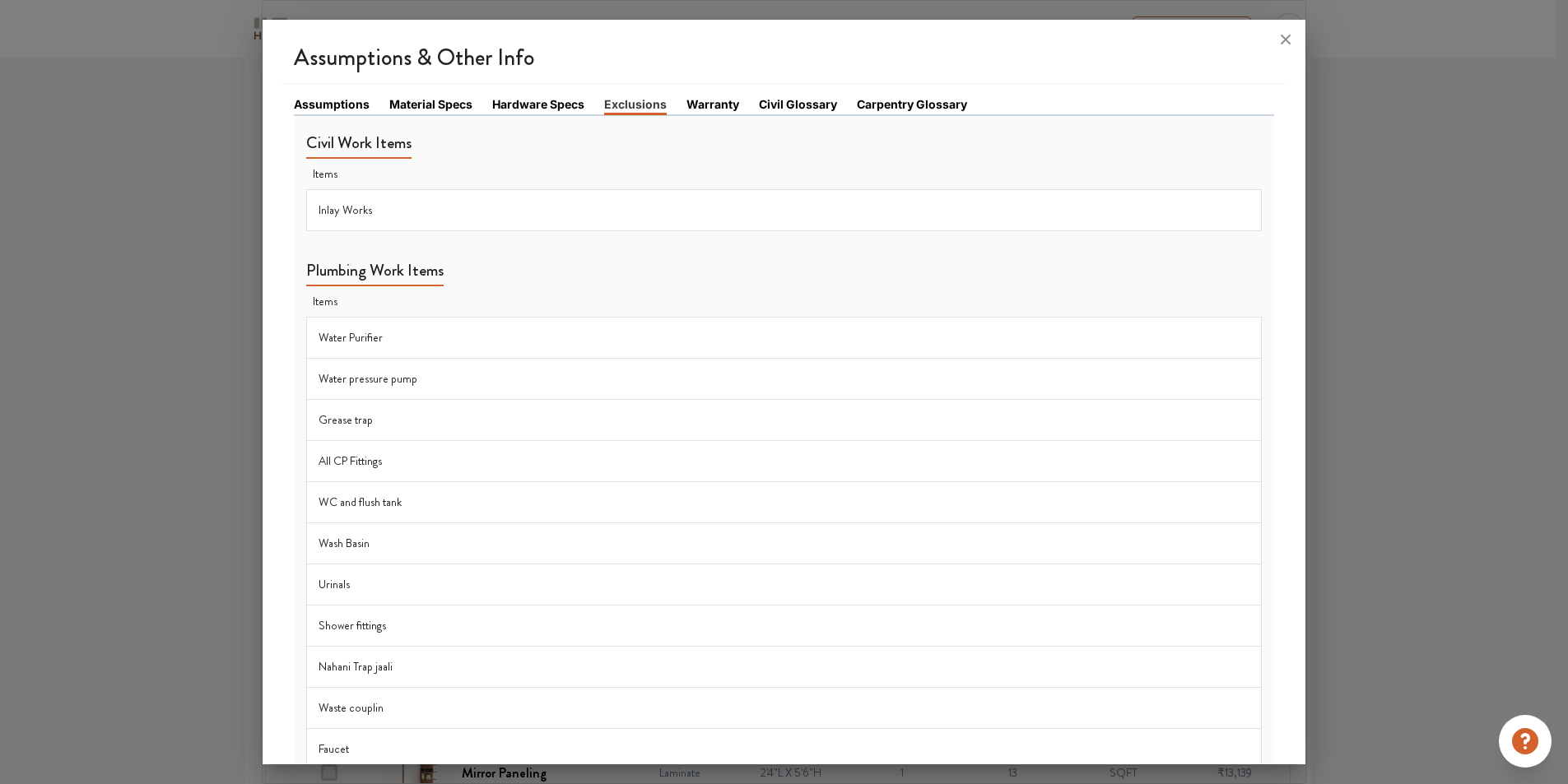
click at [727, 104] on link "Warranty" at bounding box center [712, 104] width 53 height 18
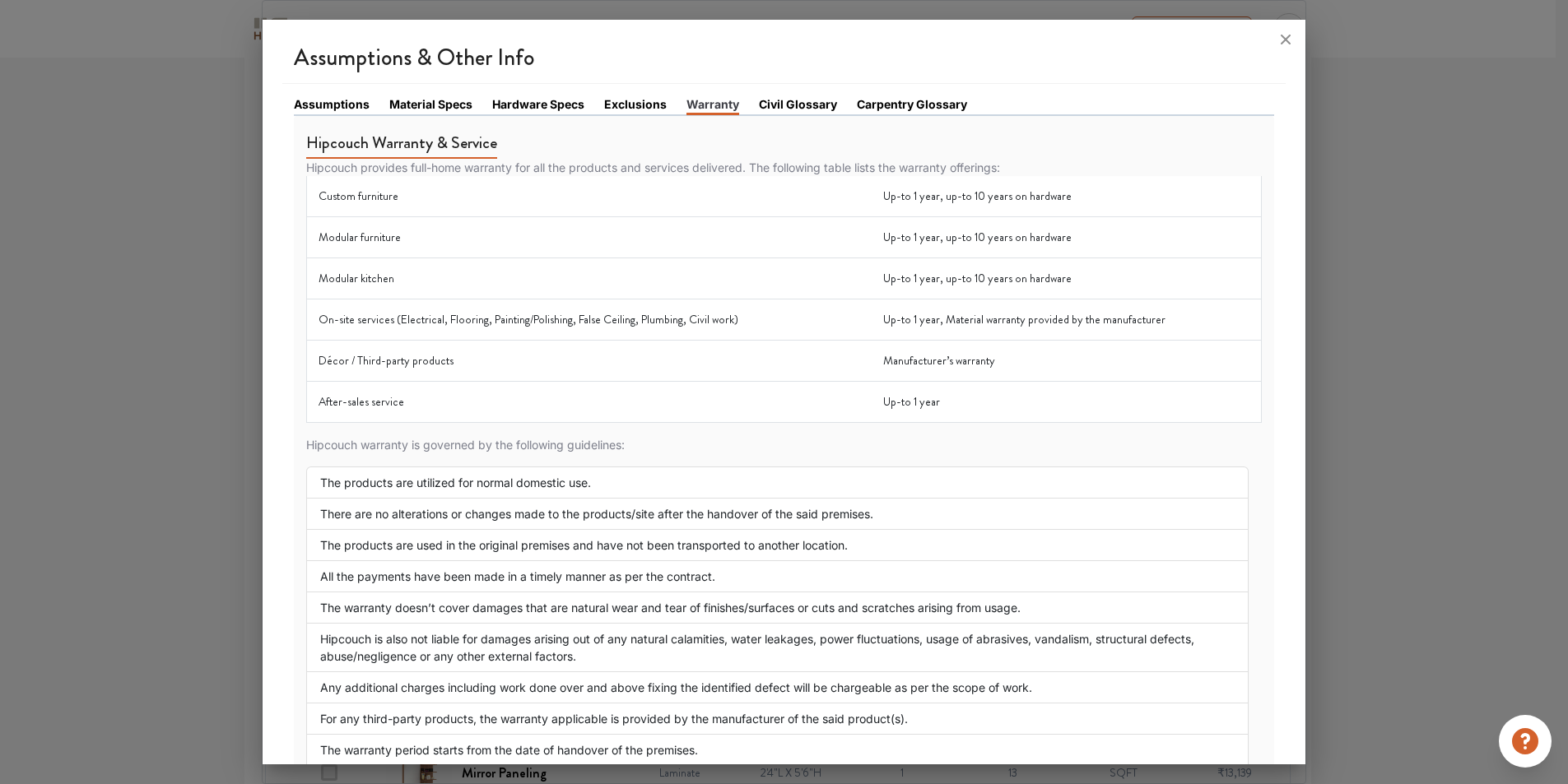
click at [787, 104] on link "Civil Glossary" at bounding box center [798, 104] width 78 height 18
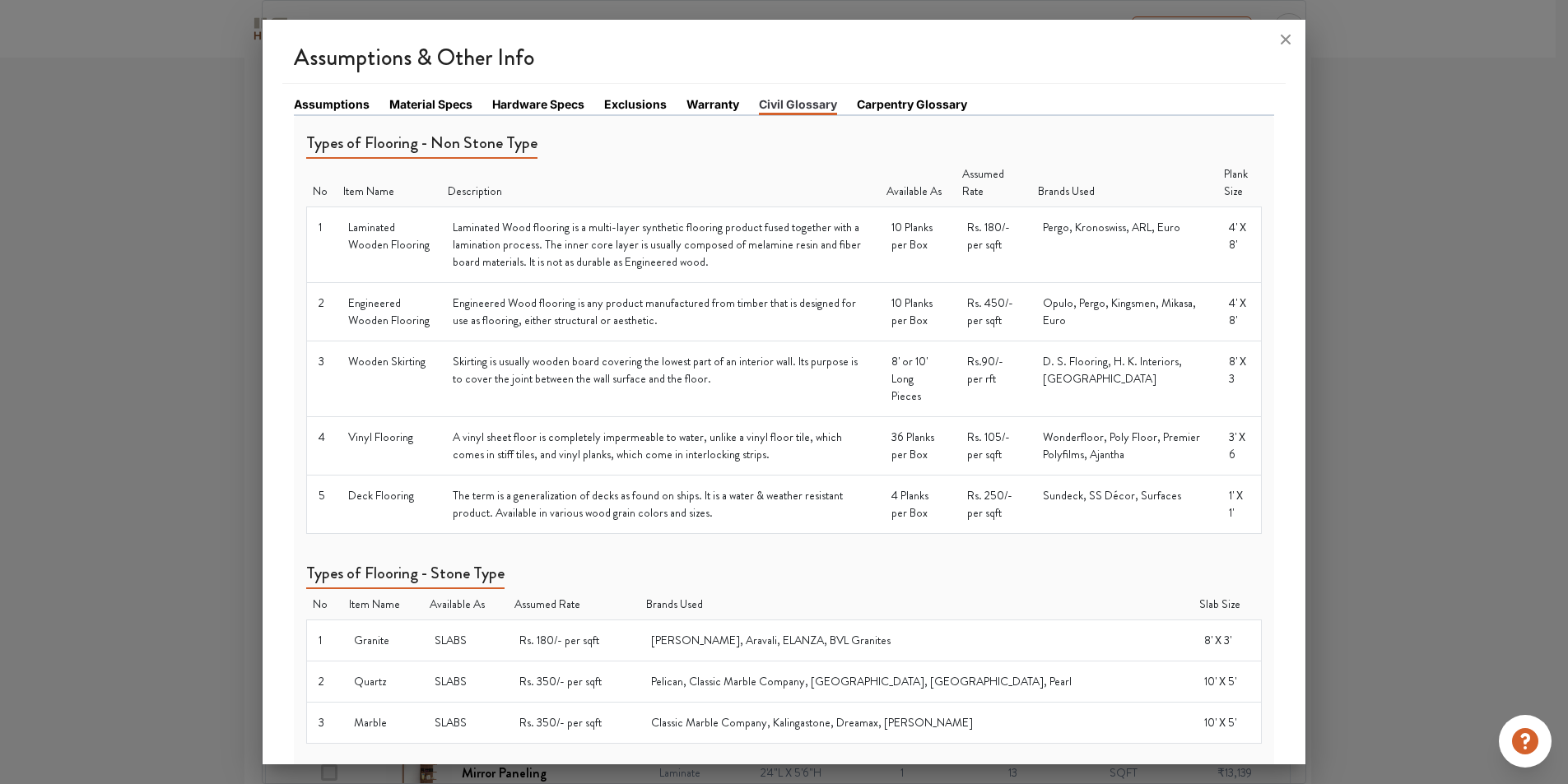
click at [895, 103] on link "Carpentry Glossary" at bounding box center [911, 104] width 110 height 18
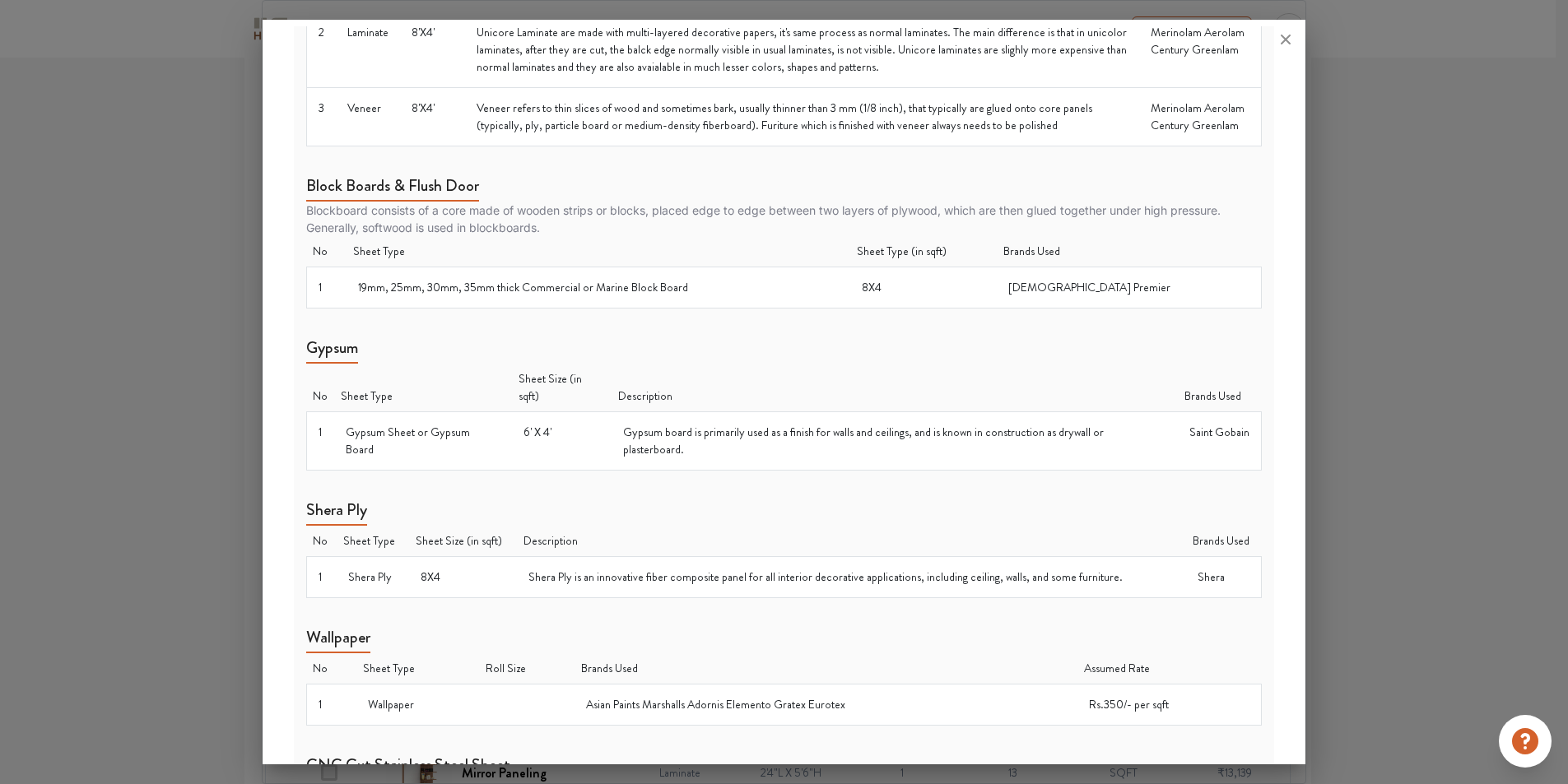
scroll to position [658, 0]
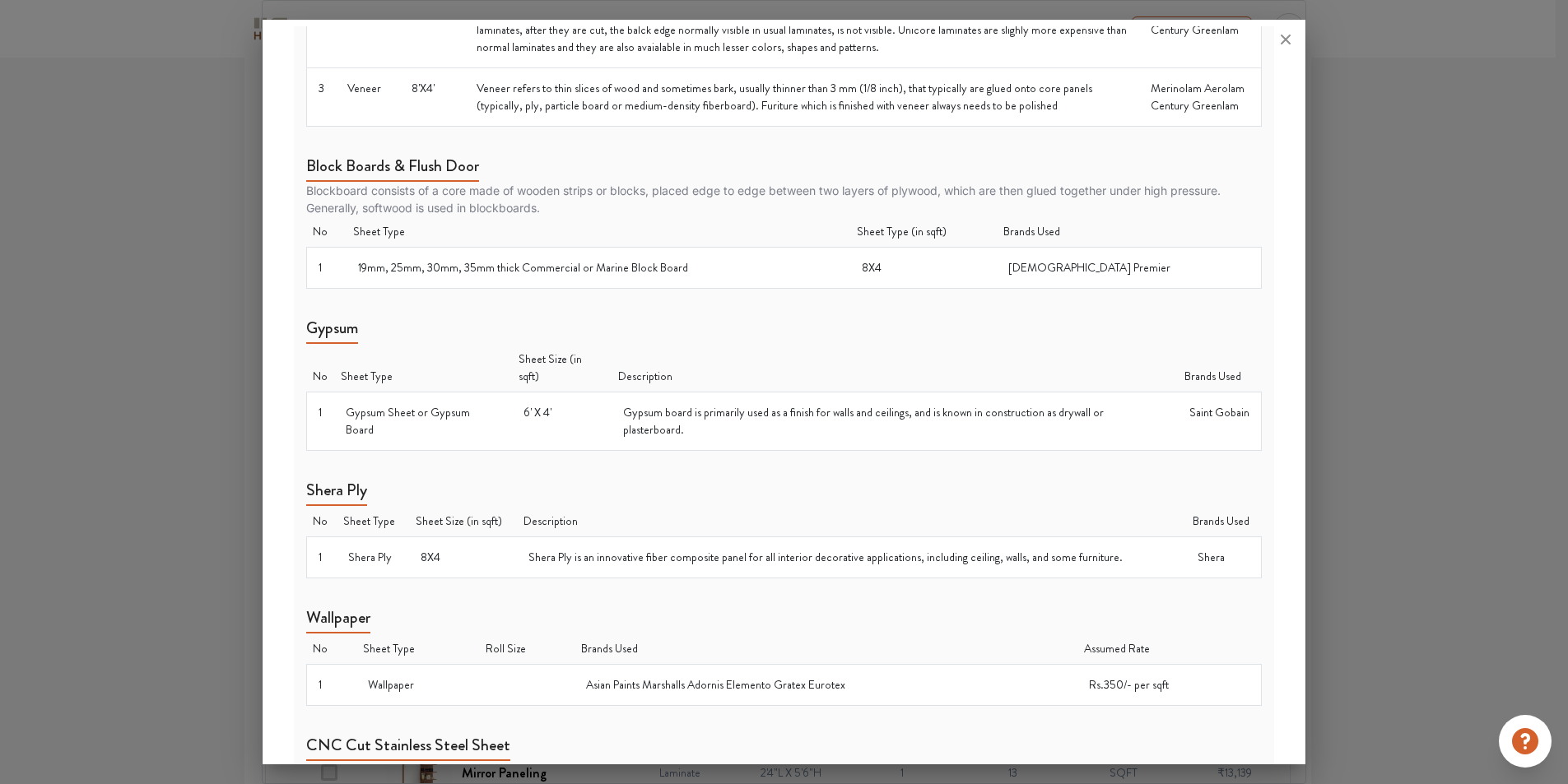
click at [1206, 440] on td "Saint Gobain" at bounding box center [1220, 422] width 84 height 59
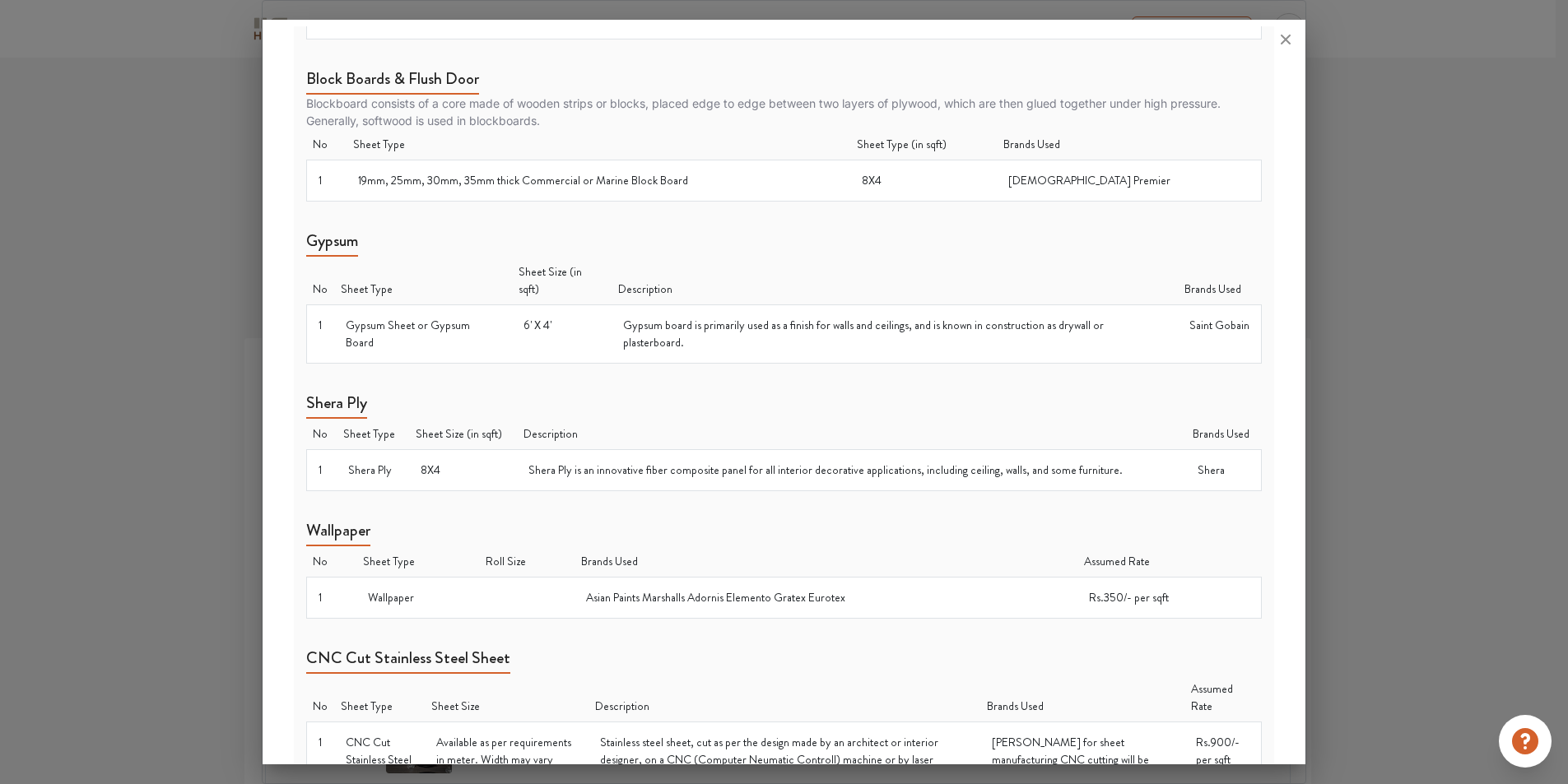
scroll to position [0, 0]
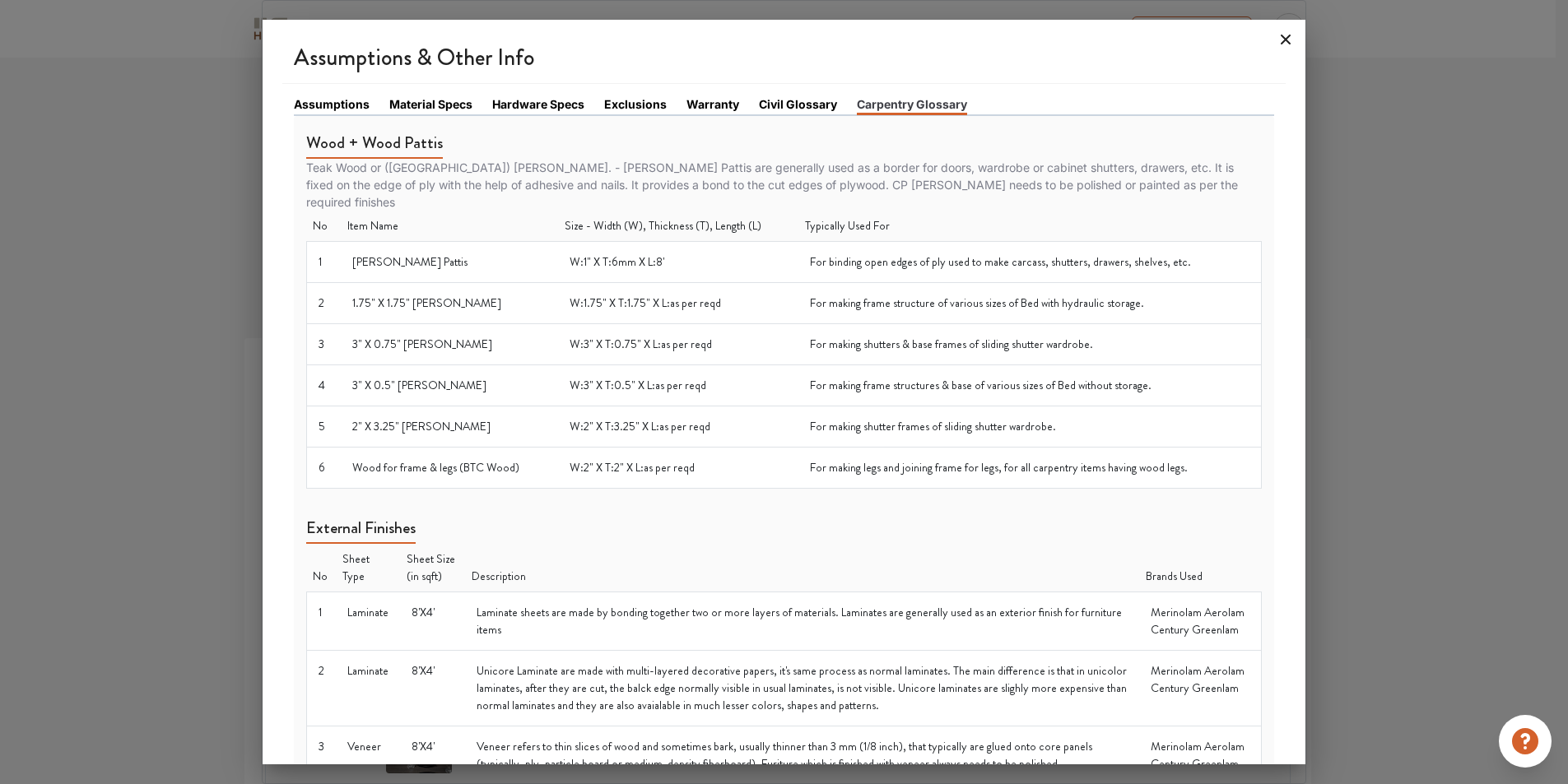
click at [1282, 44] on icon at bounding box center [1287, 39] width 10 height 10
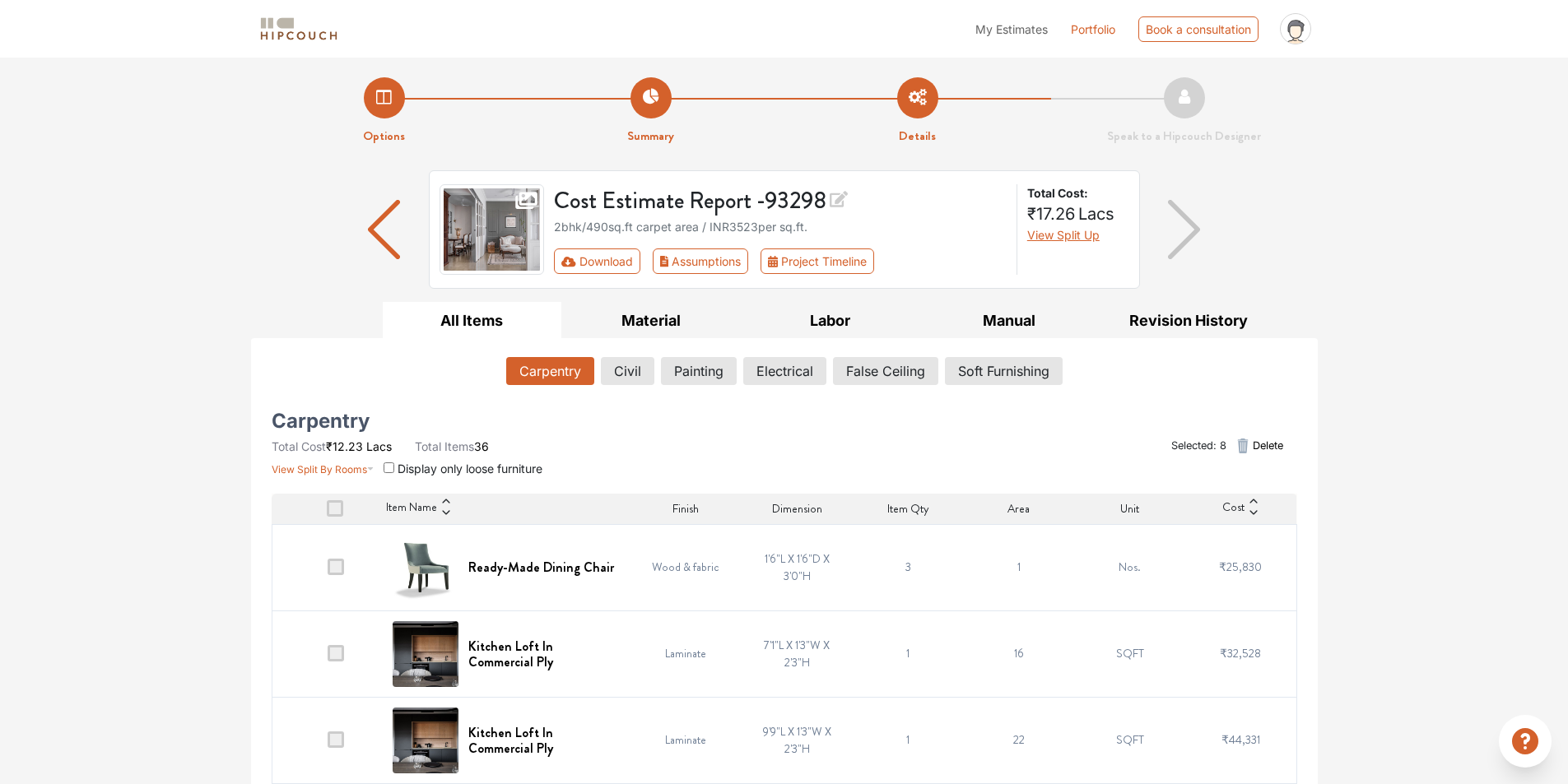
click at [399, 259] on img "button" at bounding box center [384, 229] width 32 height 60
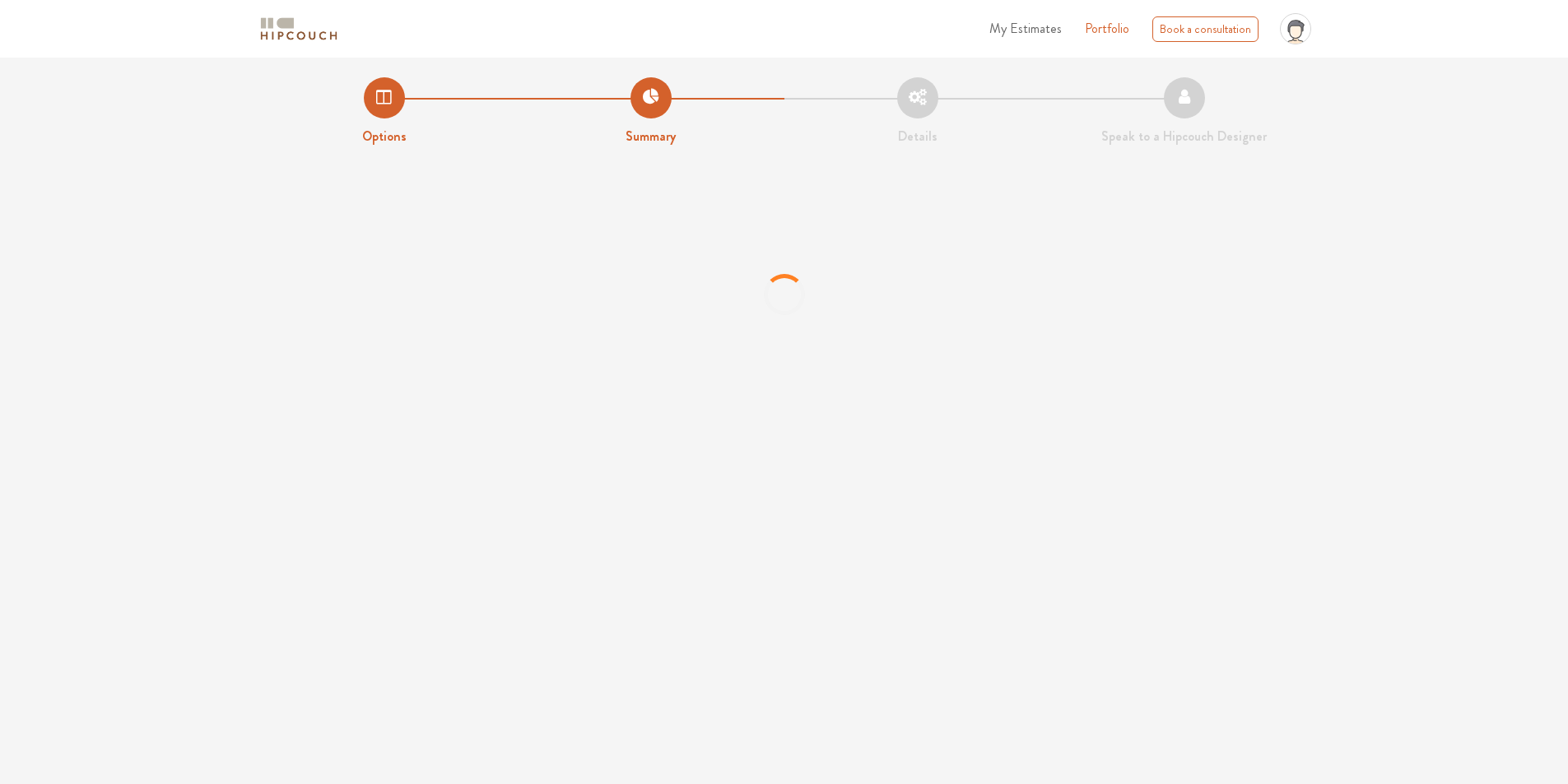
click at [398, 113] on li "Options" at bounding box center [384, 112] width 267 height 69
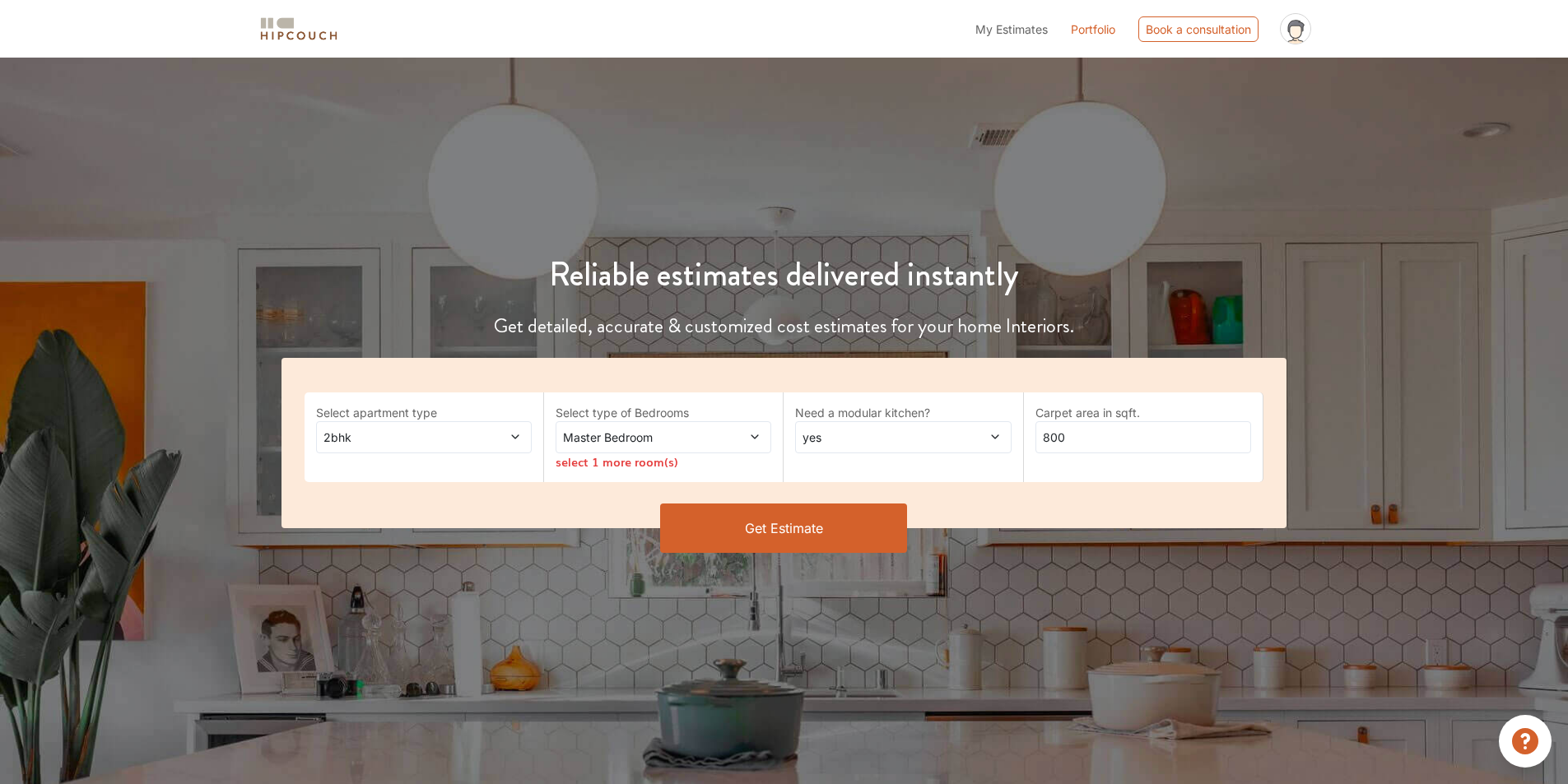
click at [669, 470] on div "select 1 more room(s)" at bounding box center [663, 462] width 216 height 18
click at [732, 446] on span at bounding box center [736, 437] width 50 height 18
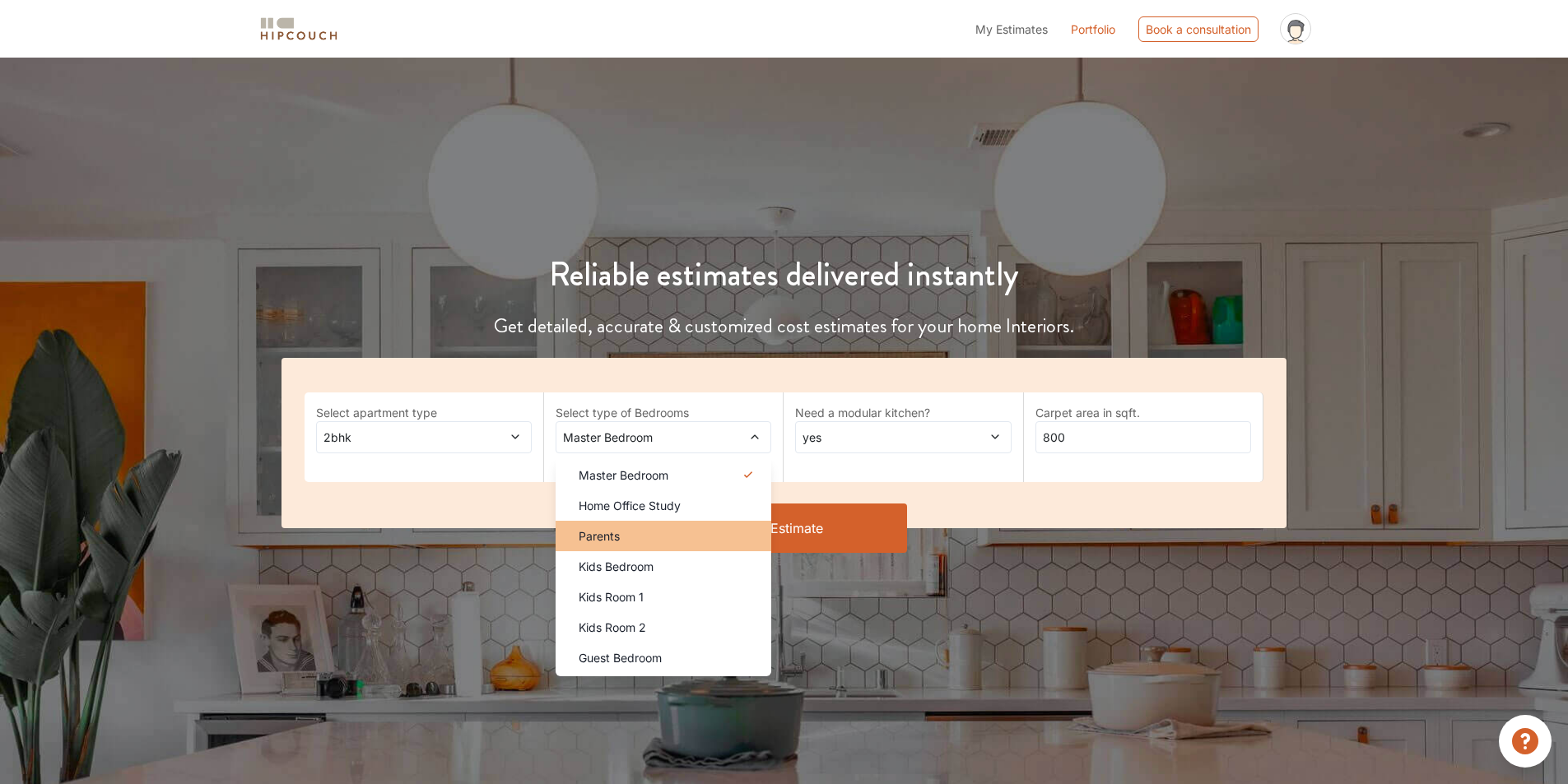
click at [620, 545] on span "Parents" at bounding box center [599, 536] width 41 height 18
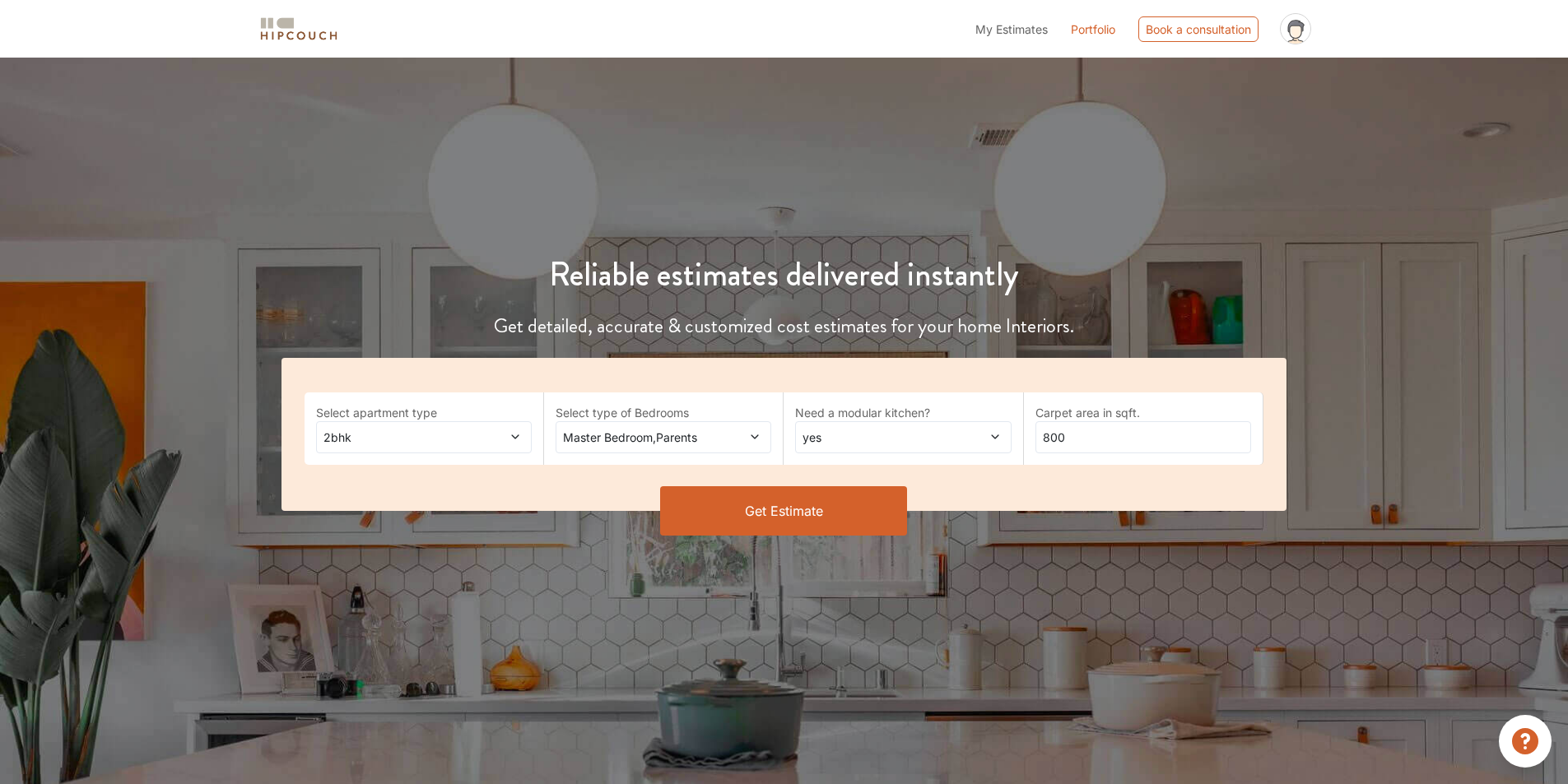
click at [745, 446] on span at bounding box center [736, 437] width 50 height 18
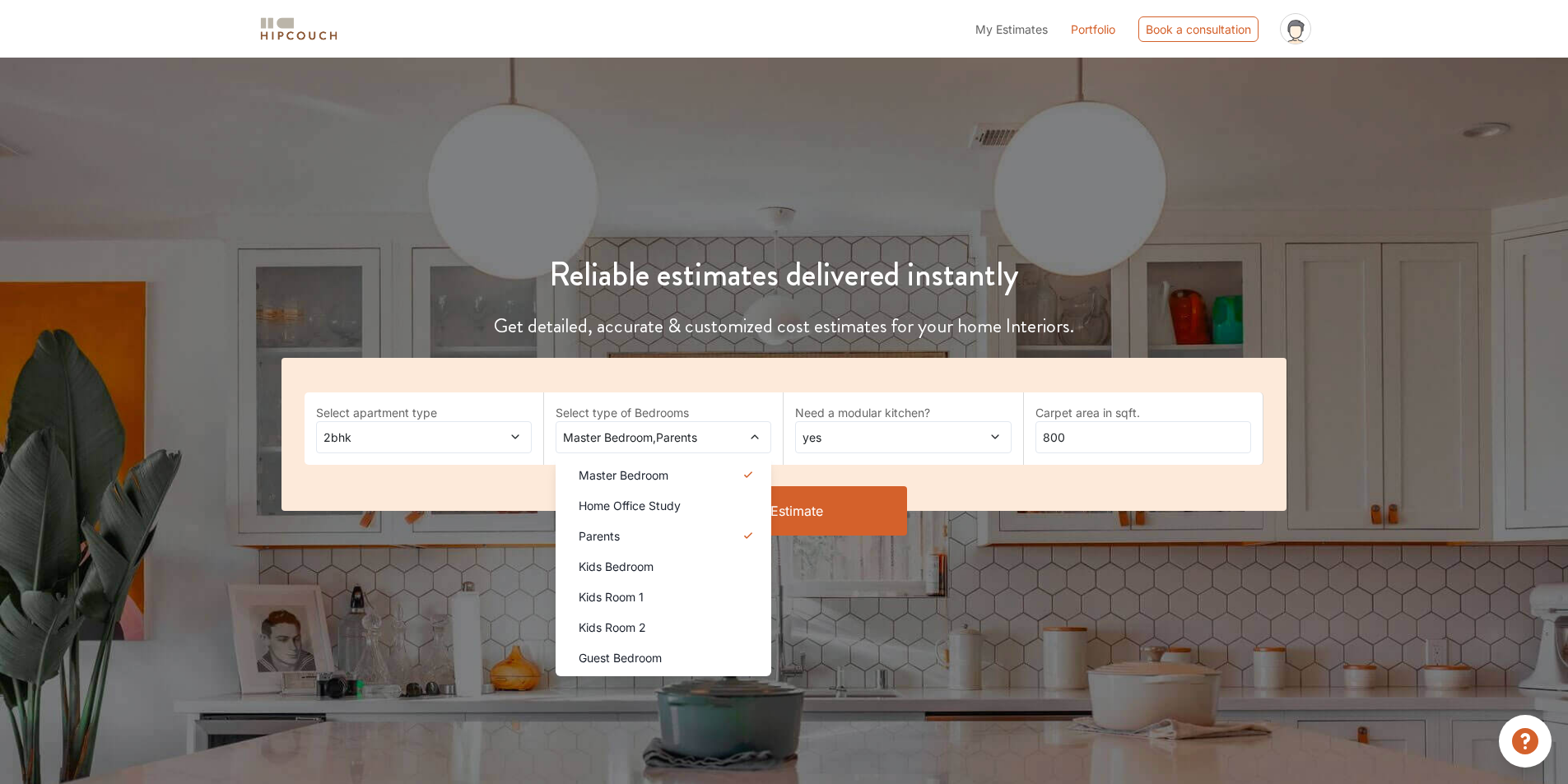
click at [654, 575] on span "Kids Bedroom" at bounding box center [616, 566] width 75 height 18
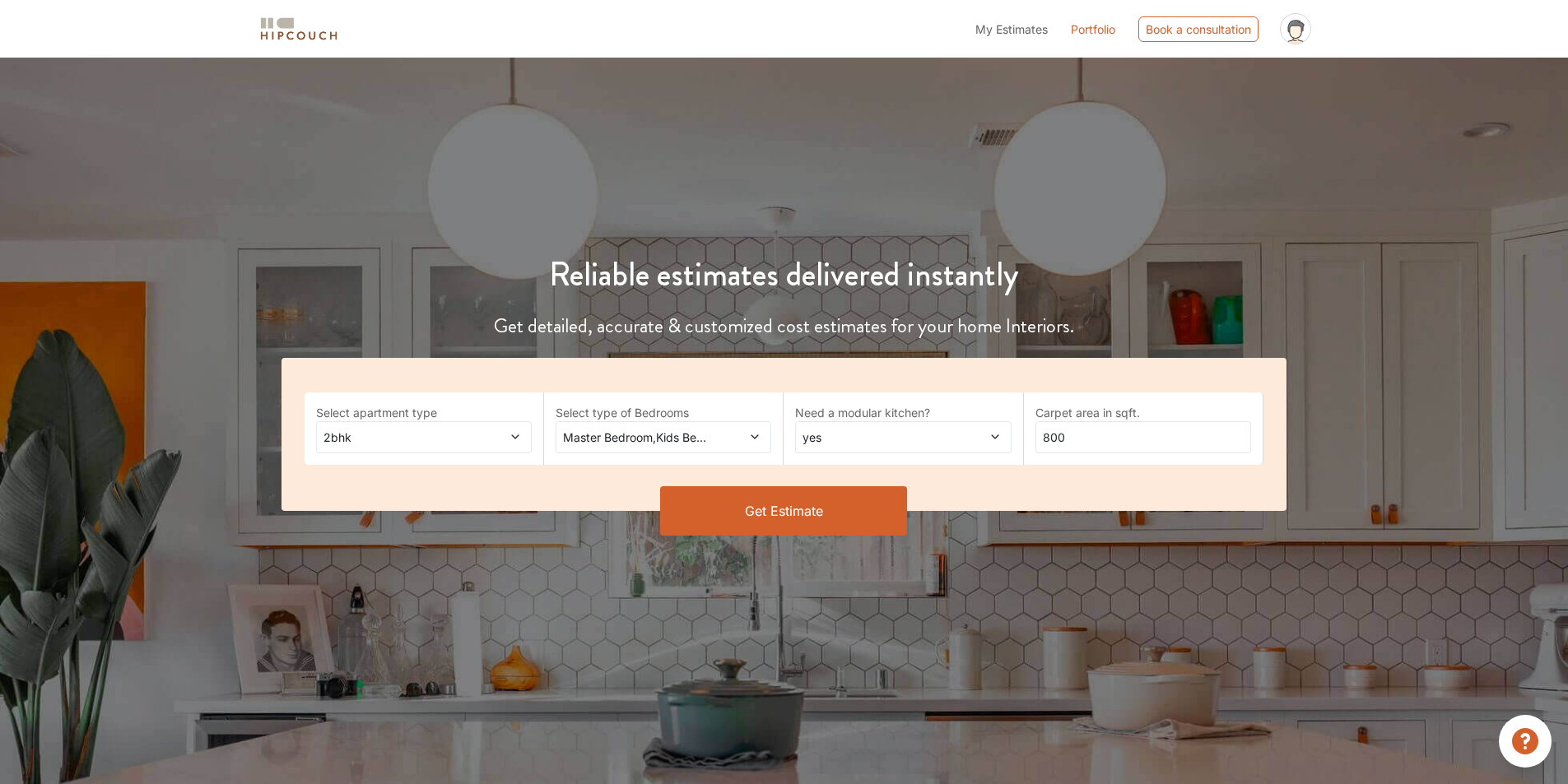
click at [961, 446] on span at bounding box center [976, 437] width 50 height 18
click at [826, 484] on span "yes" at bounding box center [827, 475] width 19 height 18
click at [510, 443] on icon at bounding box center [515, 437] width 12 height 12
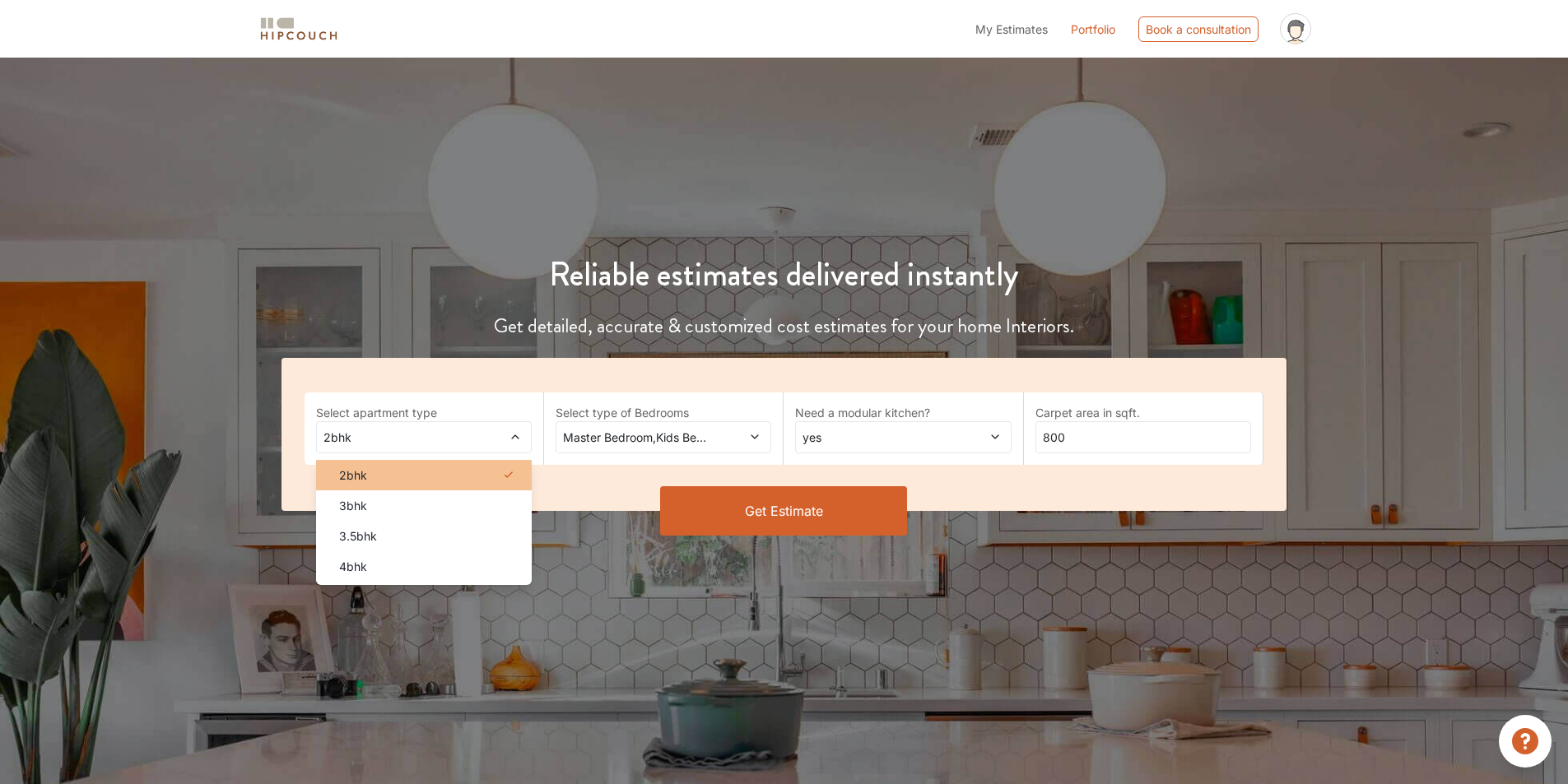
click at [436, 484] on div "2bhk" at bounding box center [429, 475] width 206 height 18
click at [435, 484] on div "2bhk" at bounding box center [429, 475] width 206 height 18
click at [777, 536] on button "Get Estimate" at bounding box center [784, 511] width 247 height 49
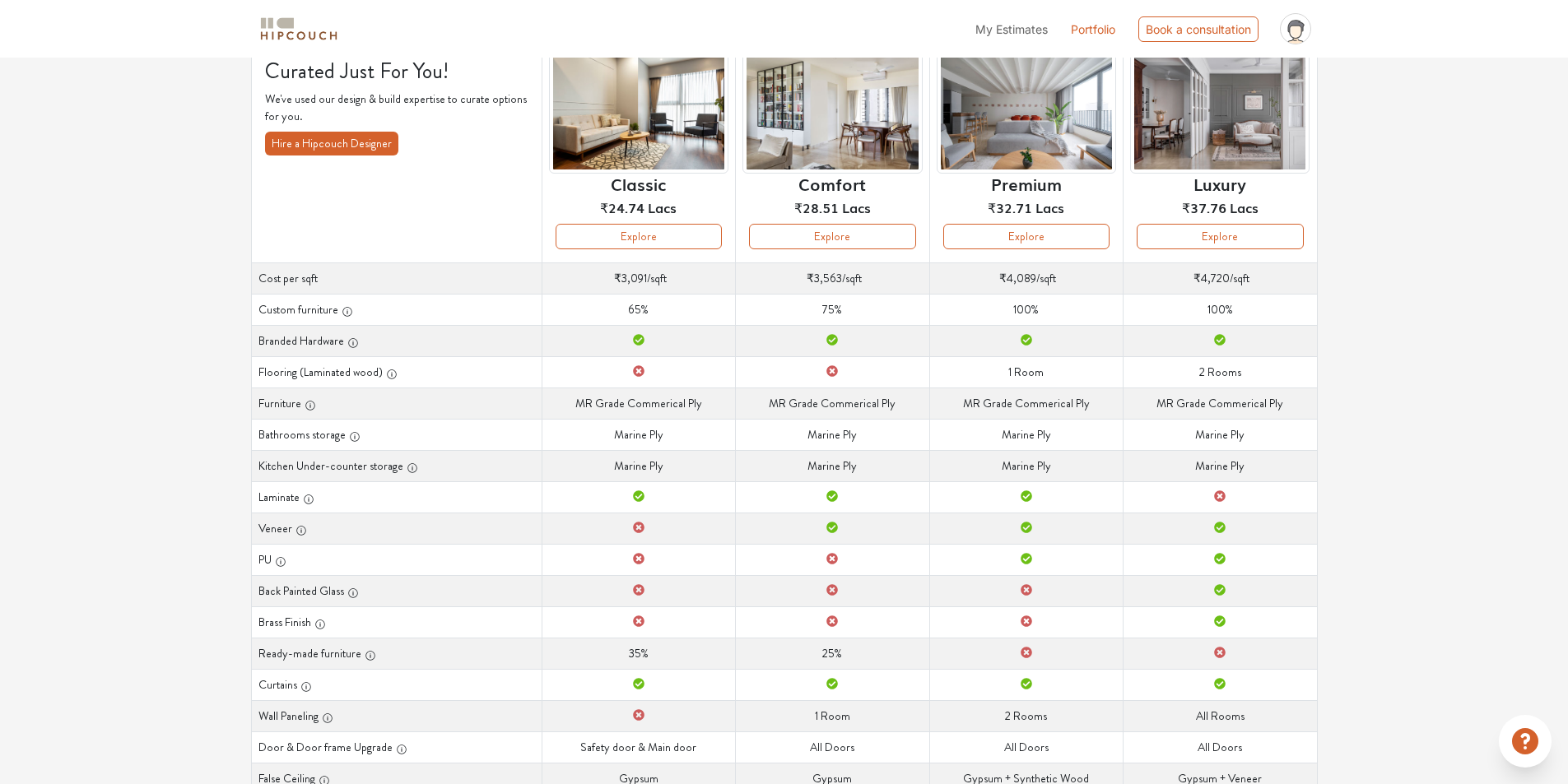
scroll to position [164, 0]
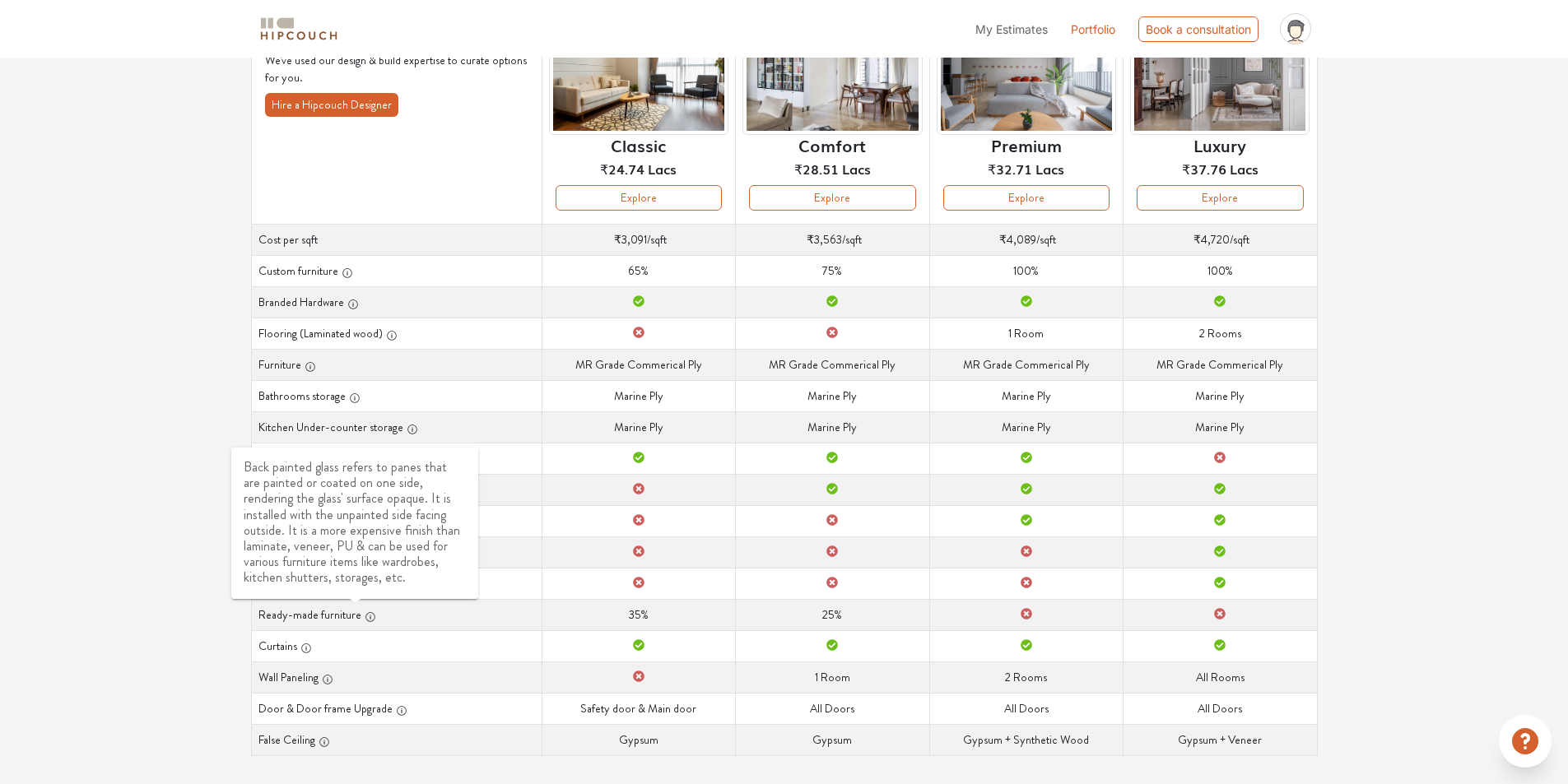
click at [353, 556] on icon "button" at bounding box center [352, 553] width 1 height 4
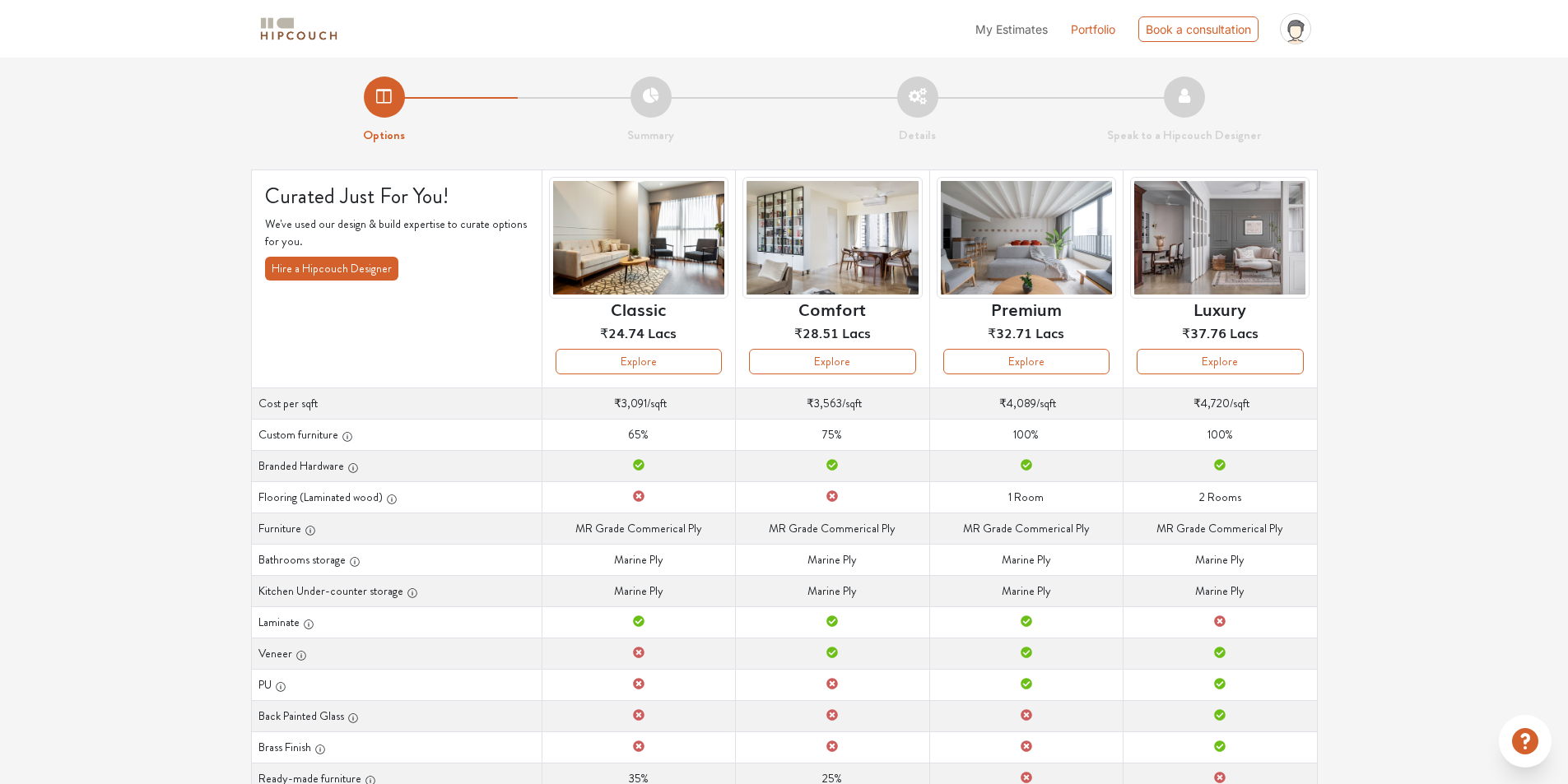
scroll to position [0, 0]
click at [624, 375] on button "Explore" at bounding box center [638, 362] width 166 height 25
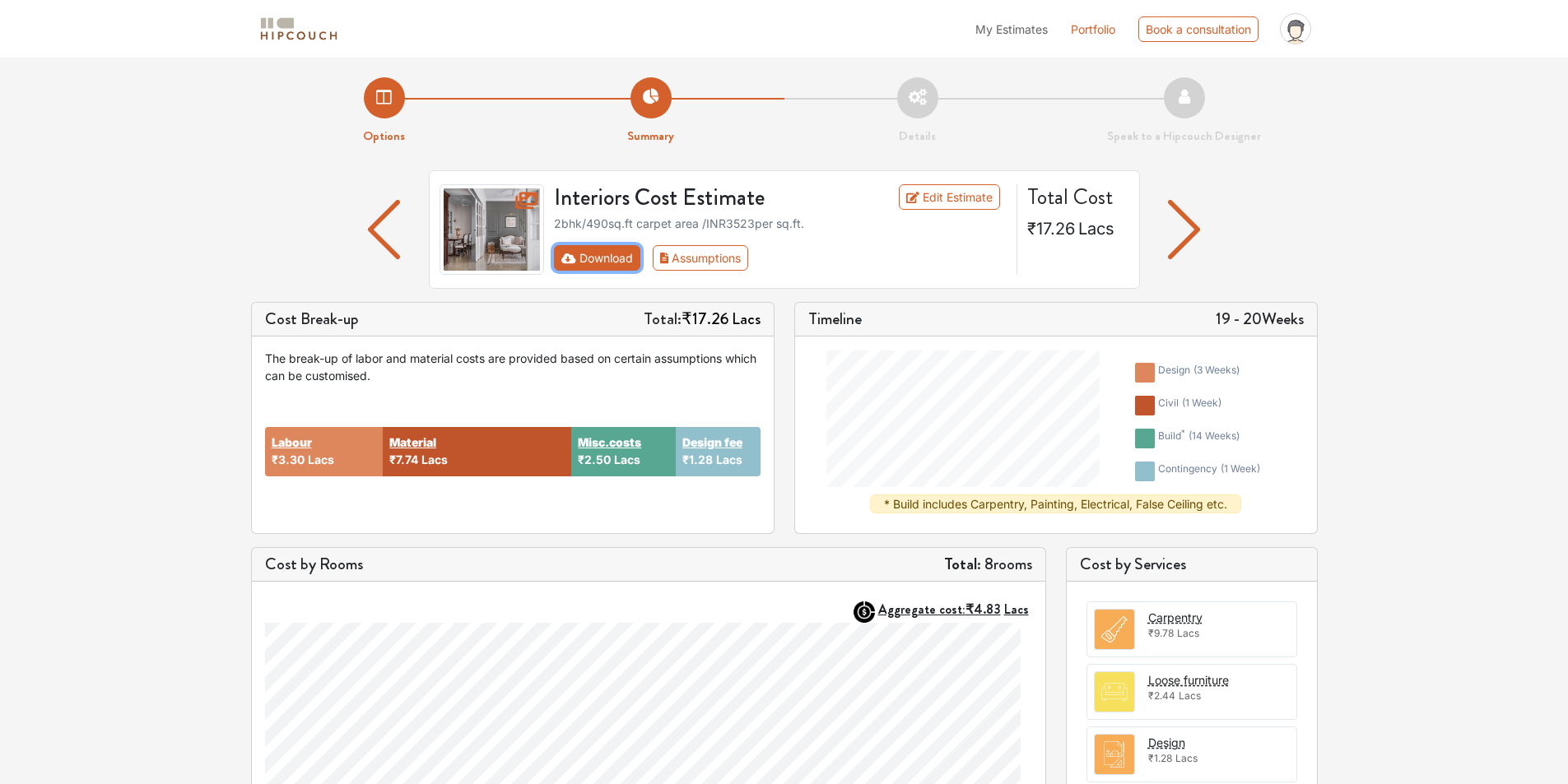
click at [604, 271] on button "Download" at bounding box center [596, 257] width 86 height 25
